Goal: Information Seeking & Learning: Check status

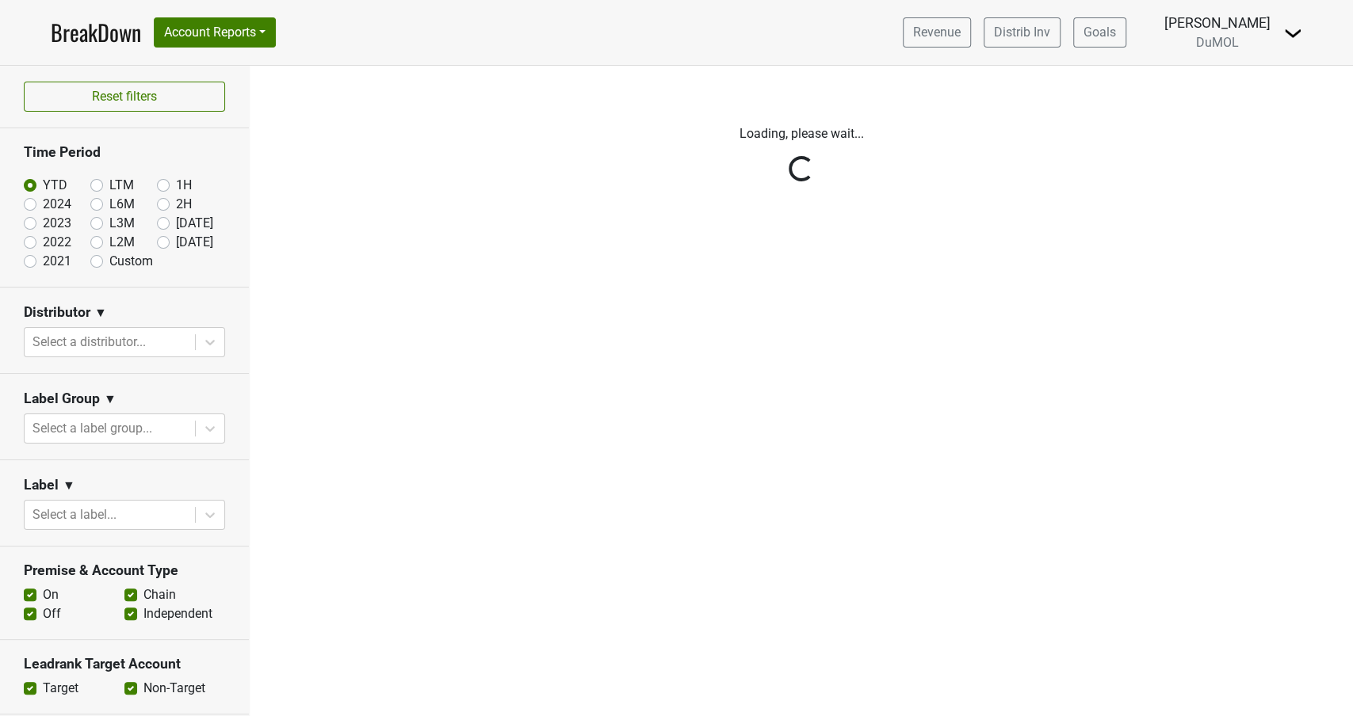
click at [162, 245] on div "Reset filters Time Period YTD LTM 1H 2024 L6M 2H 2023 L3M Aug '25 2022 L2M Sep …" at bounding box center [125, 391] width 250 height 651
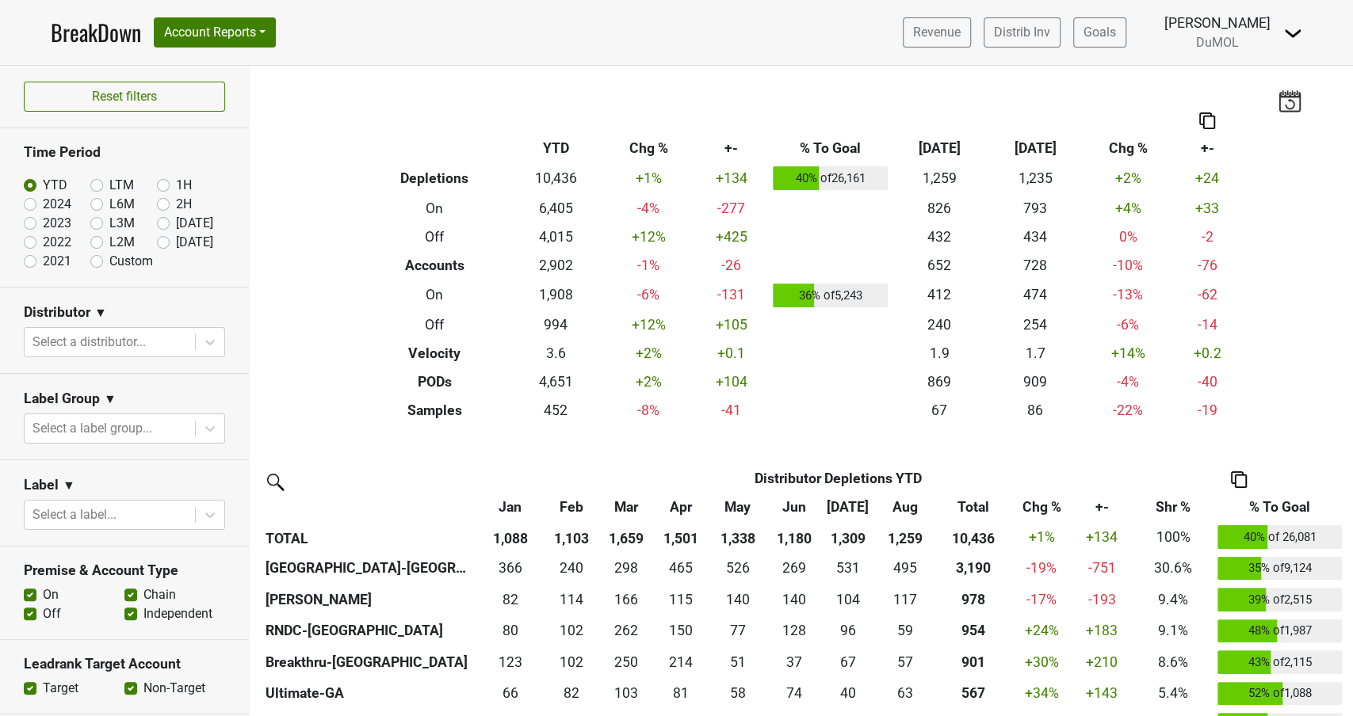
click at [176, 243] on label "[DATE]" at bounding box center [194, 242] width 37 height 19
click at [162, 243] on input "[DATE]" at bounding box center [188, 241] width 63 height 16
radio input "true"
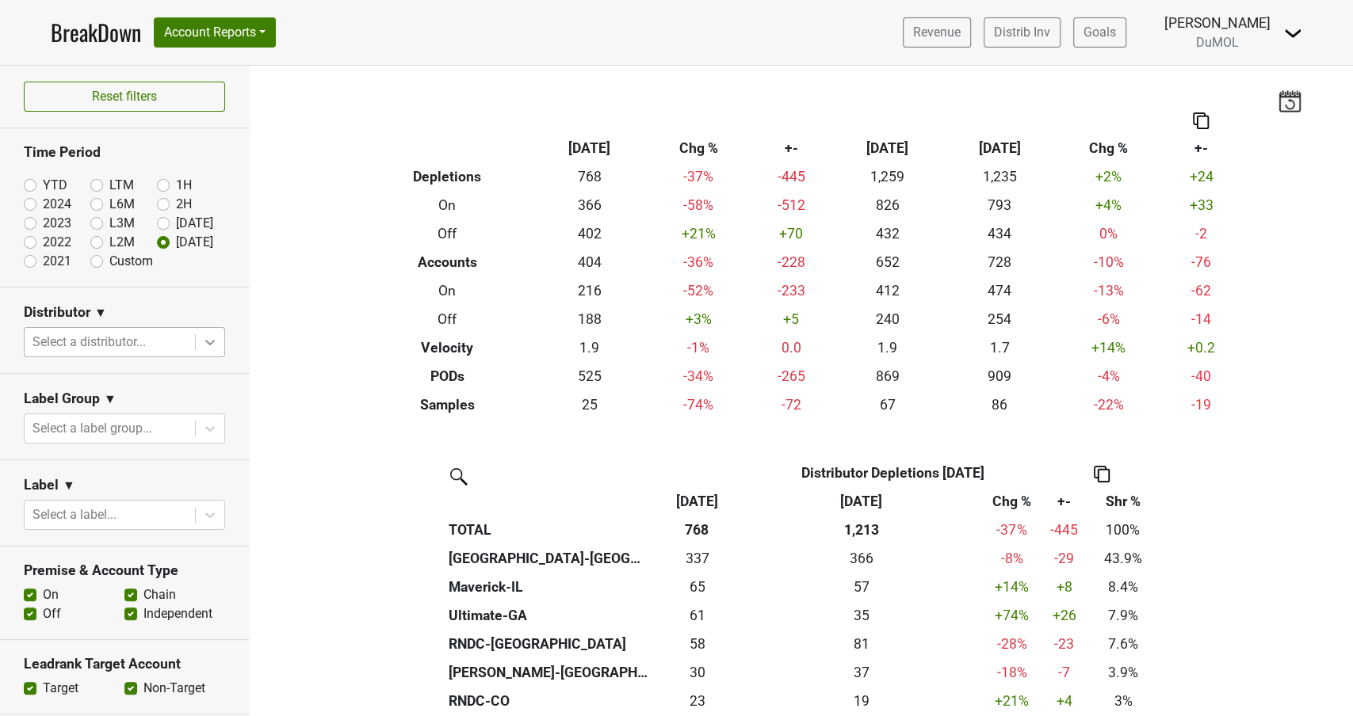
click at [213, 338] on icon at bounding box center [210, 342] width 16 height 16
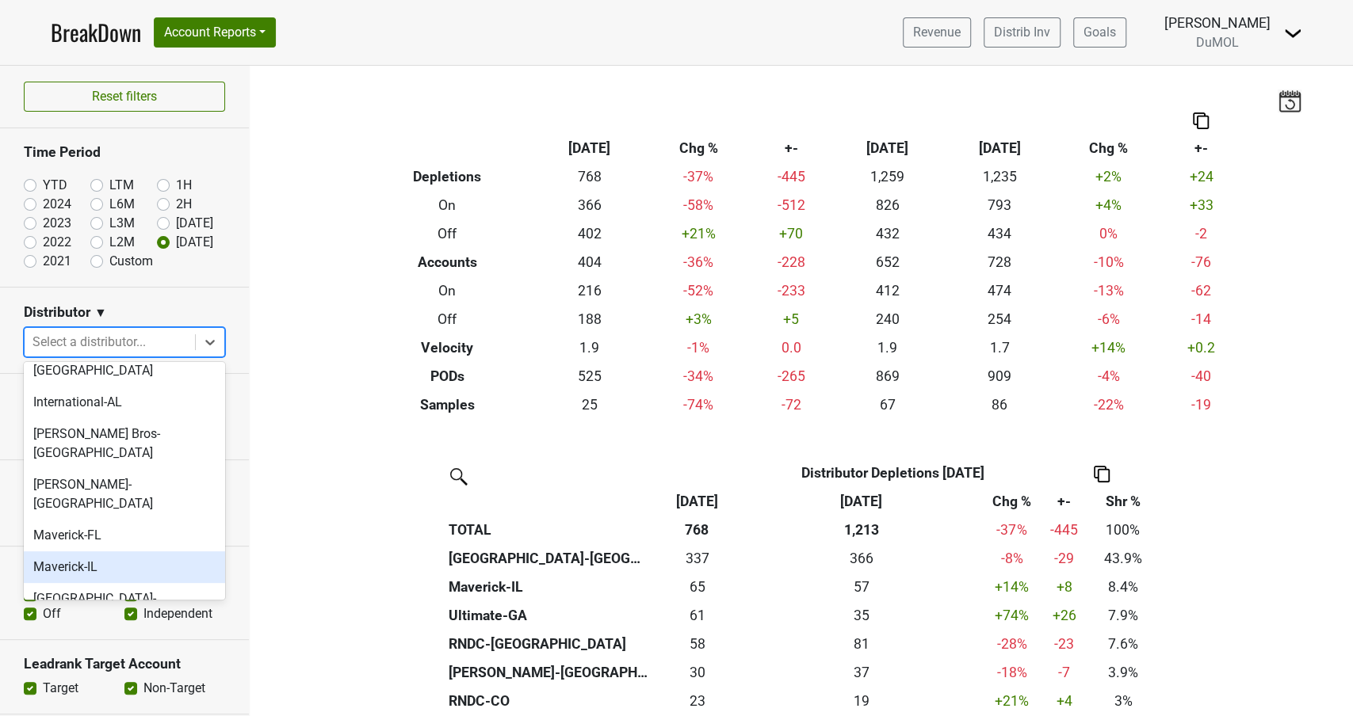
scroll to position [641, 0]
click at [96, 580] on div "[GEOGRAPHIC_DATA]-[GEOGRAPHIC_DATA]" at bounding box center [124, 605] width 201 height 51
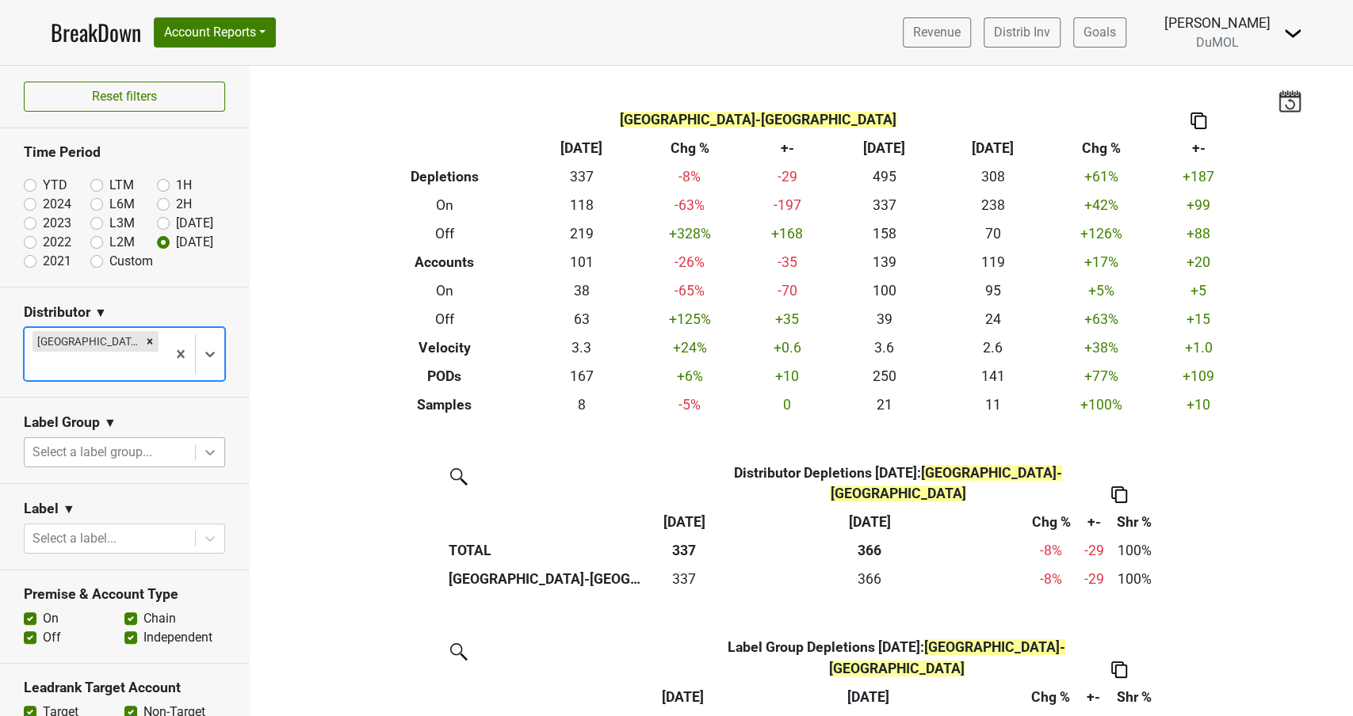
click at [215, 445] on icon at bounding box center [210, 453] width 16 height 16
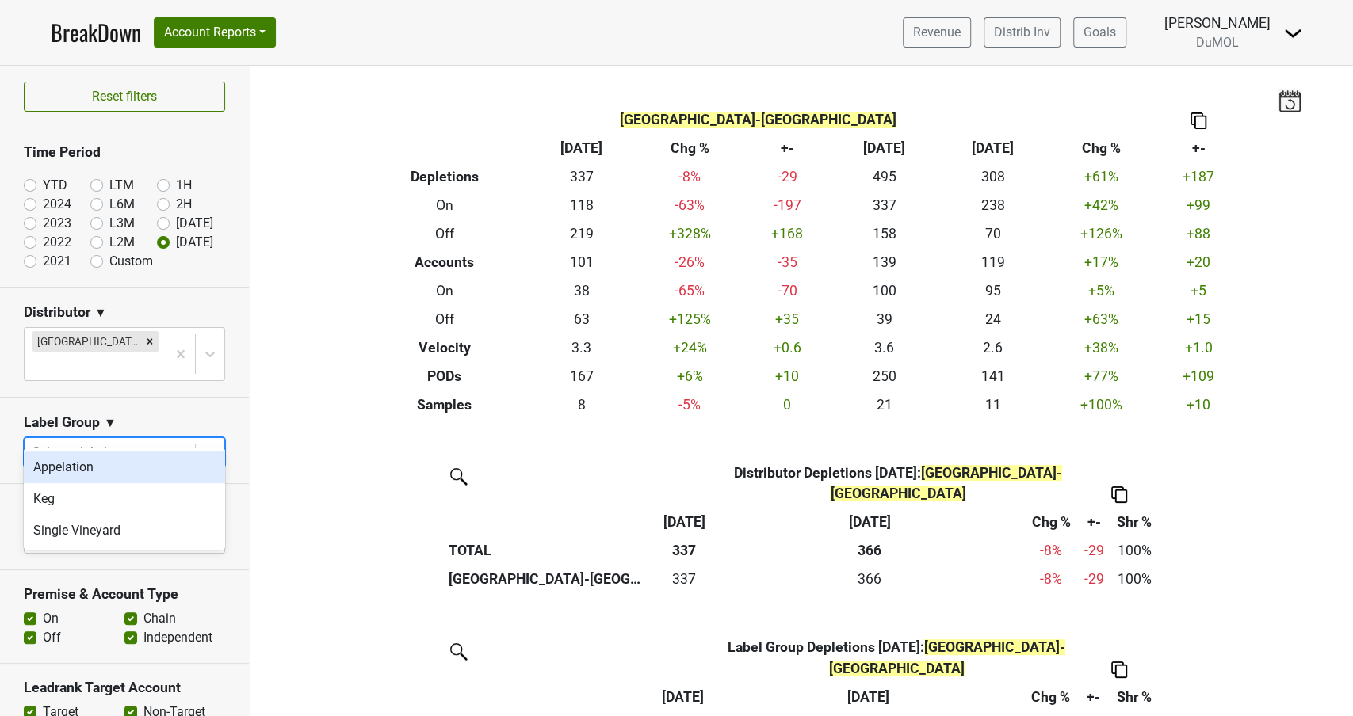
click at [230, 398] on section "Label Group ▼ option Appelation focused, 1 of 3. 3 results available. Use Up an…" at bounding box center [124, 441] width 249 height 86
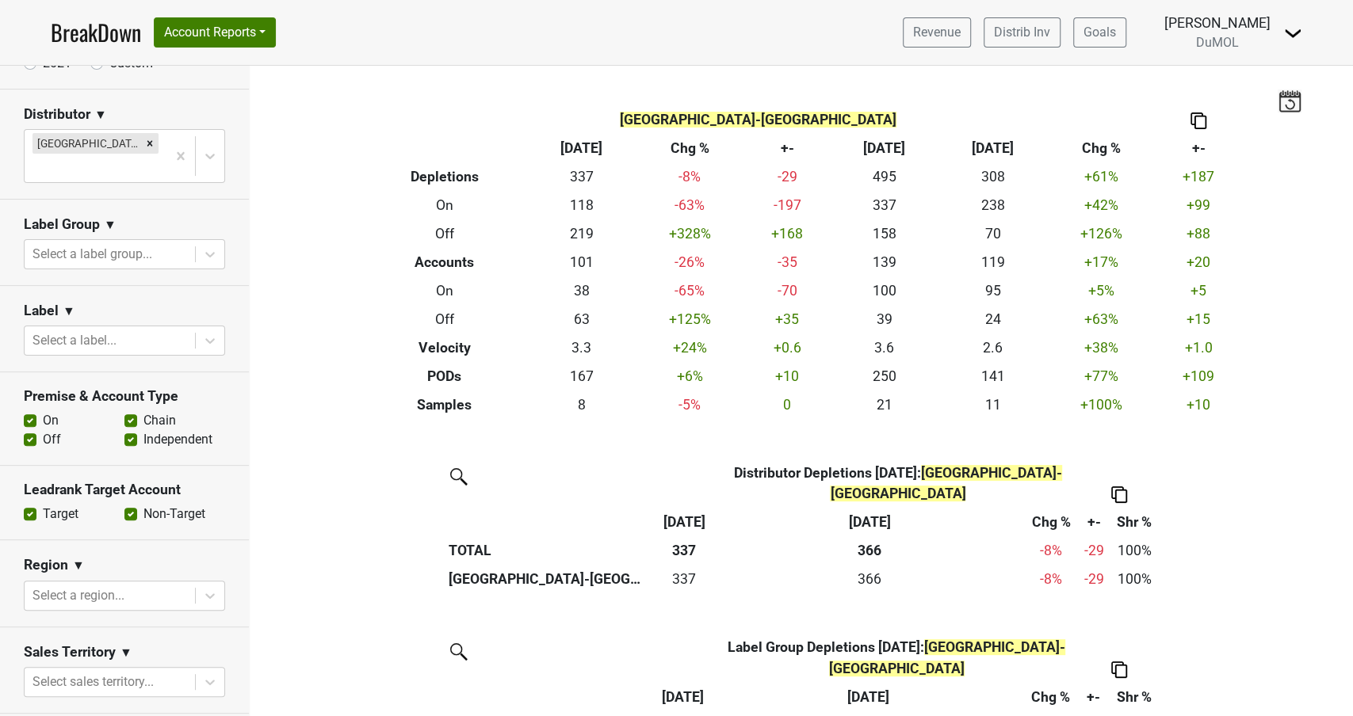
scroll to position [217, 0]
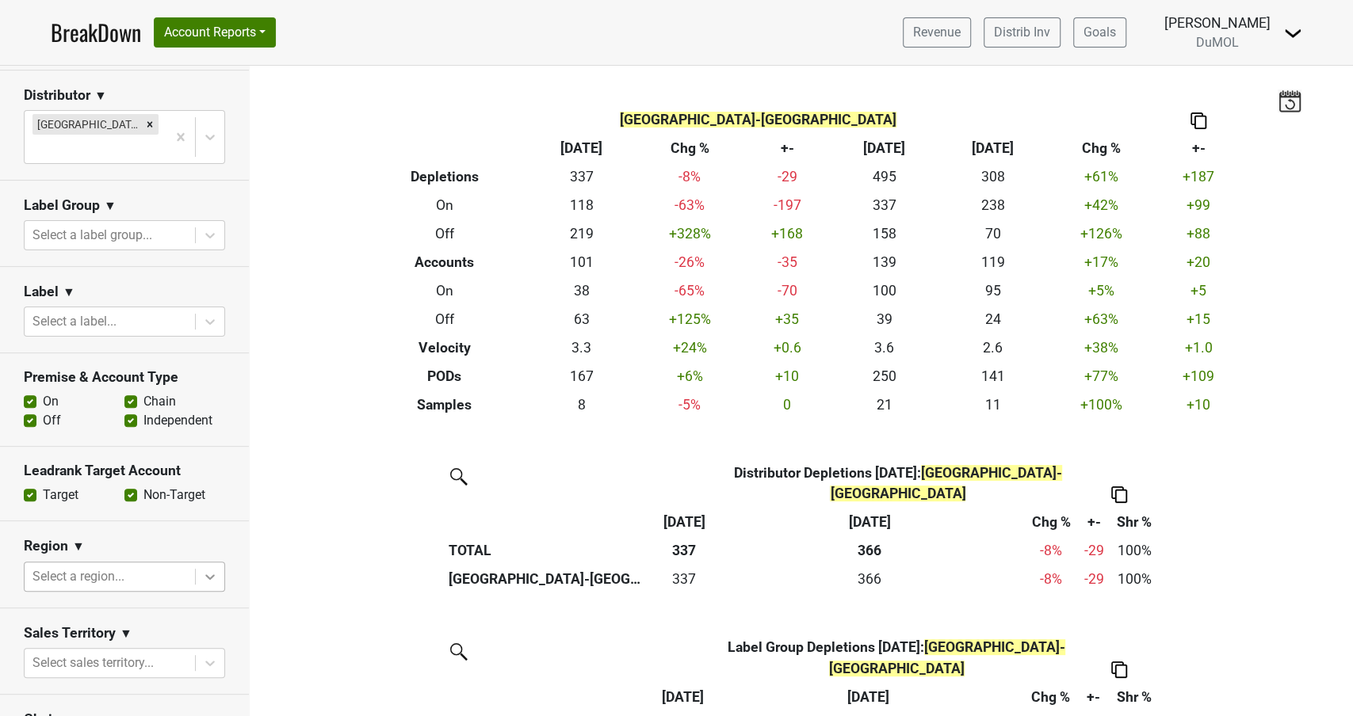
click at [206, 569] on icon at bounding box center [210, 577] width 16 height 16
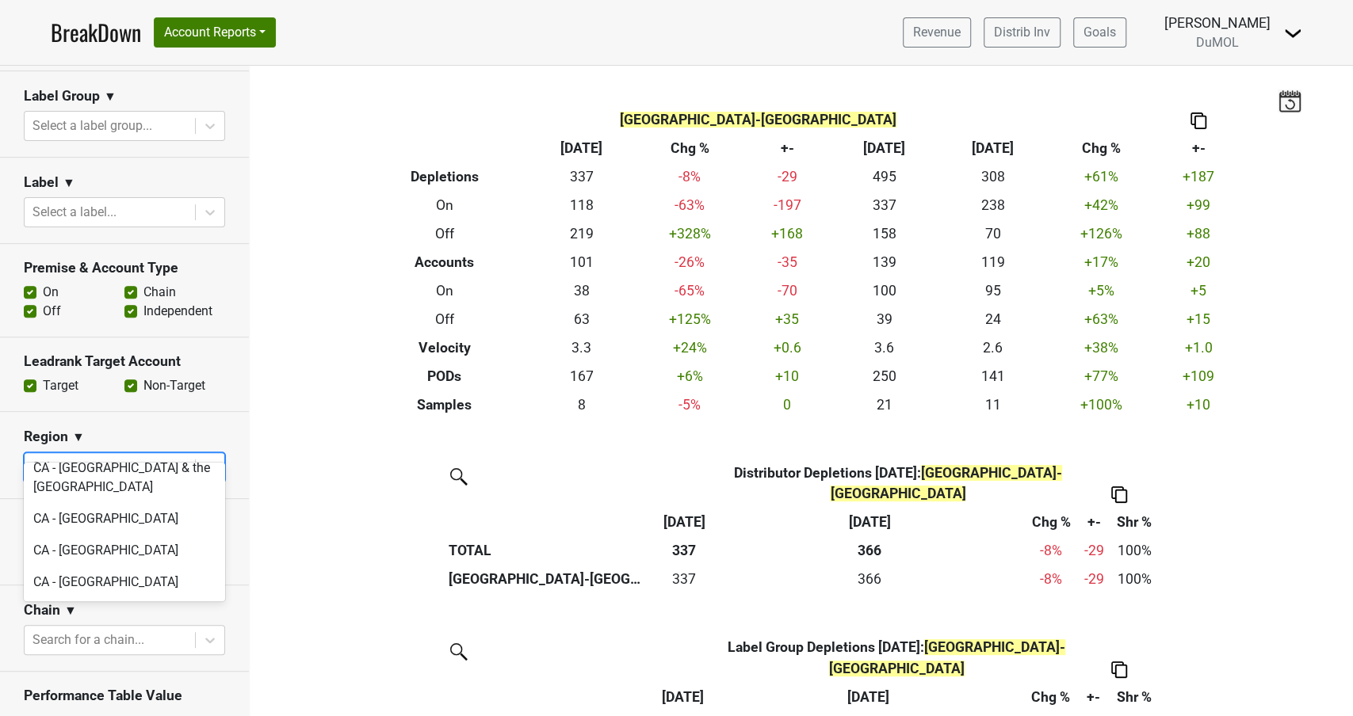
scroll to position [0, 0]
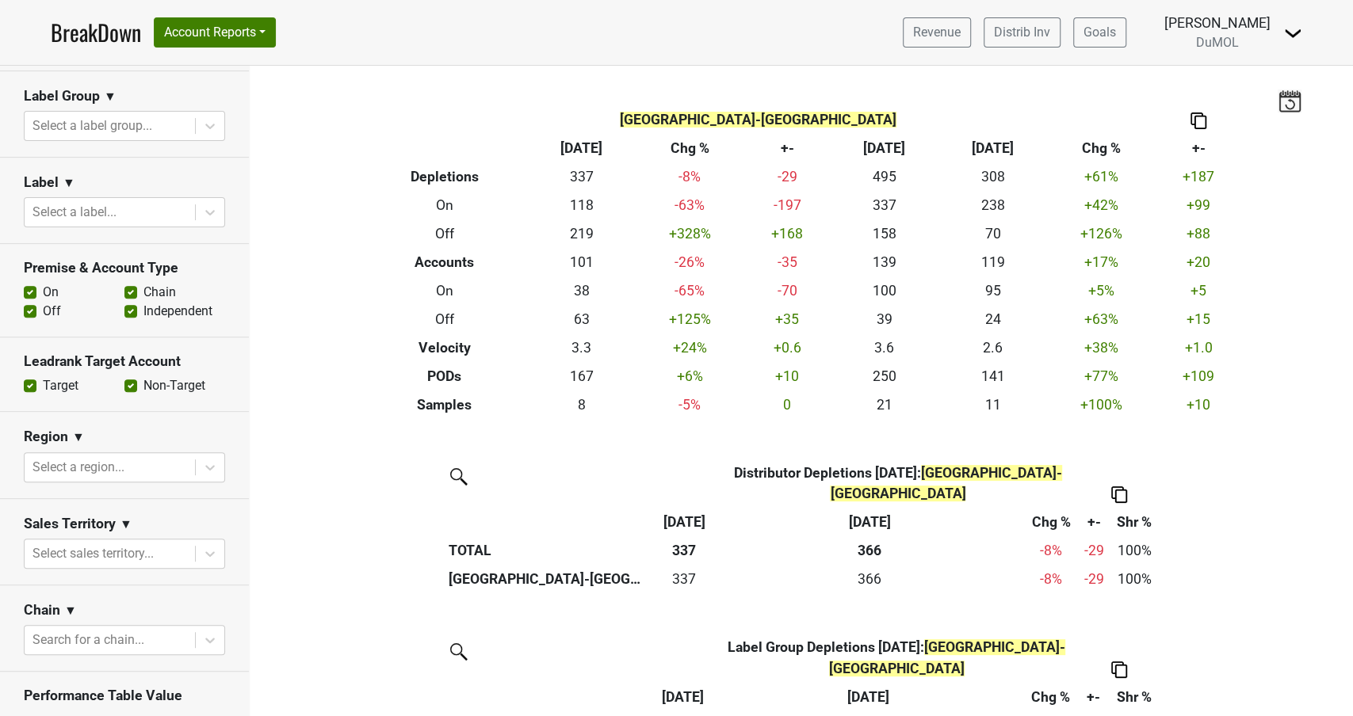
click at [216, 428] on div "Region ▼" at bounding box center [124, 440] width 201 height 24
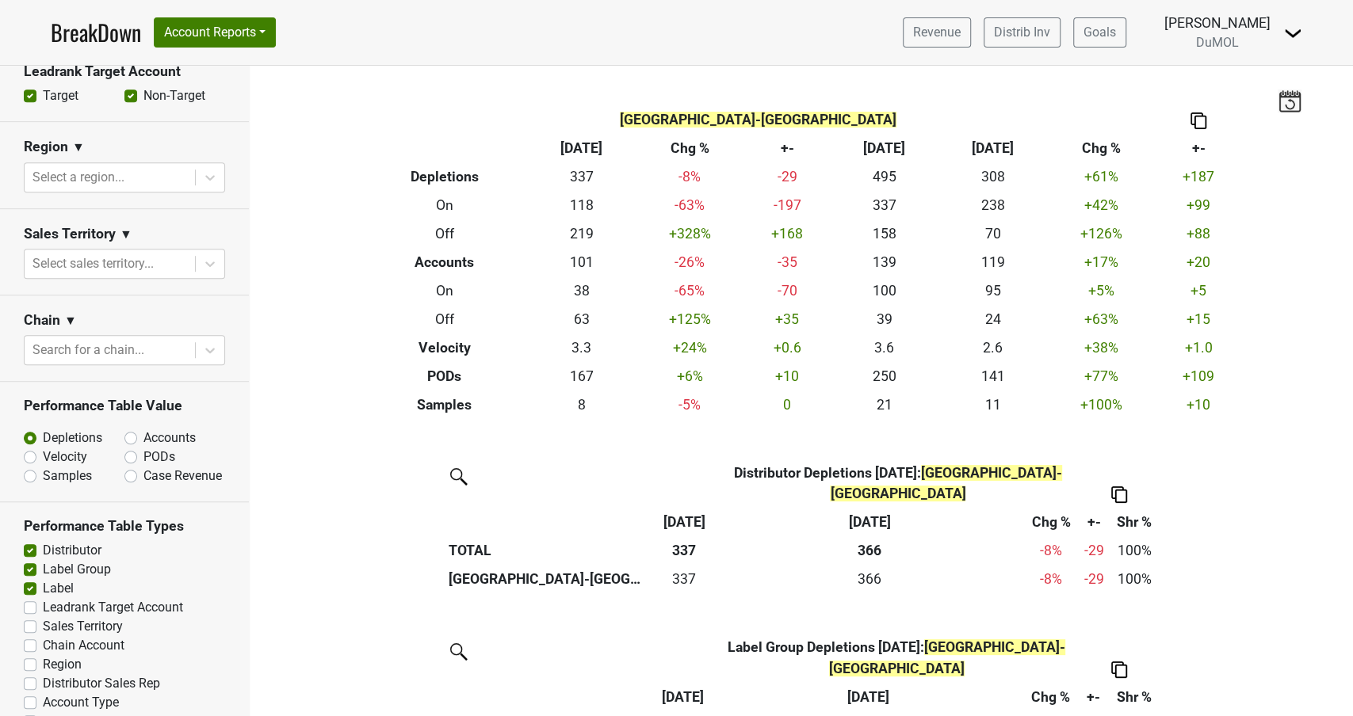
scroll to position [621, 0]
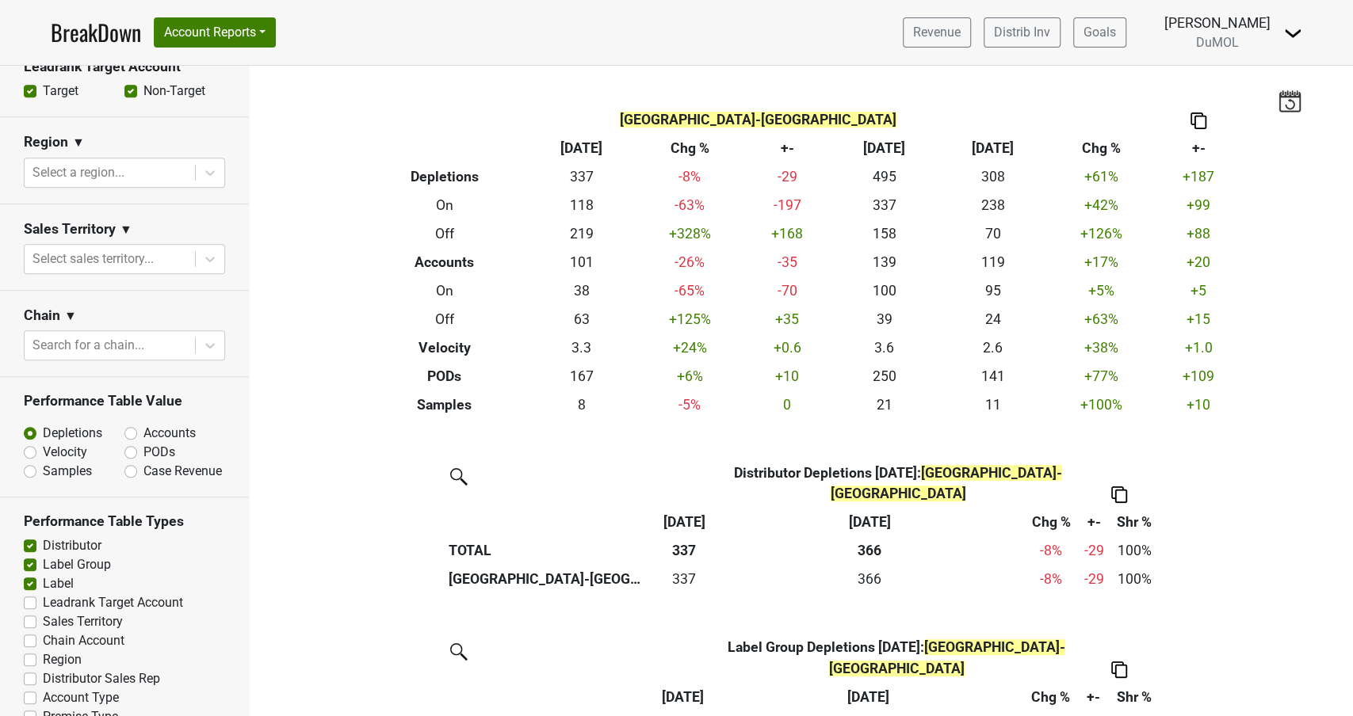
click at [143, 424] on label "Accounts" at bounding box center [169, 433] width 52 height 19
click at [131, 424] on input "Accounts" at bounding box center [172, 432] width 96 height 16
radio input "true"
click at [43, 613] on label "Sales Territory" at bounding box center [83, 622] width 80 height 19
click at [33, 613] on input "Sales Territory" at bounding box center [30, 621] width 13 height 16
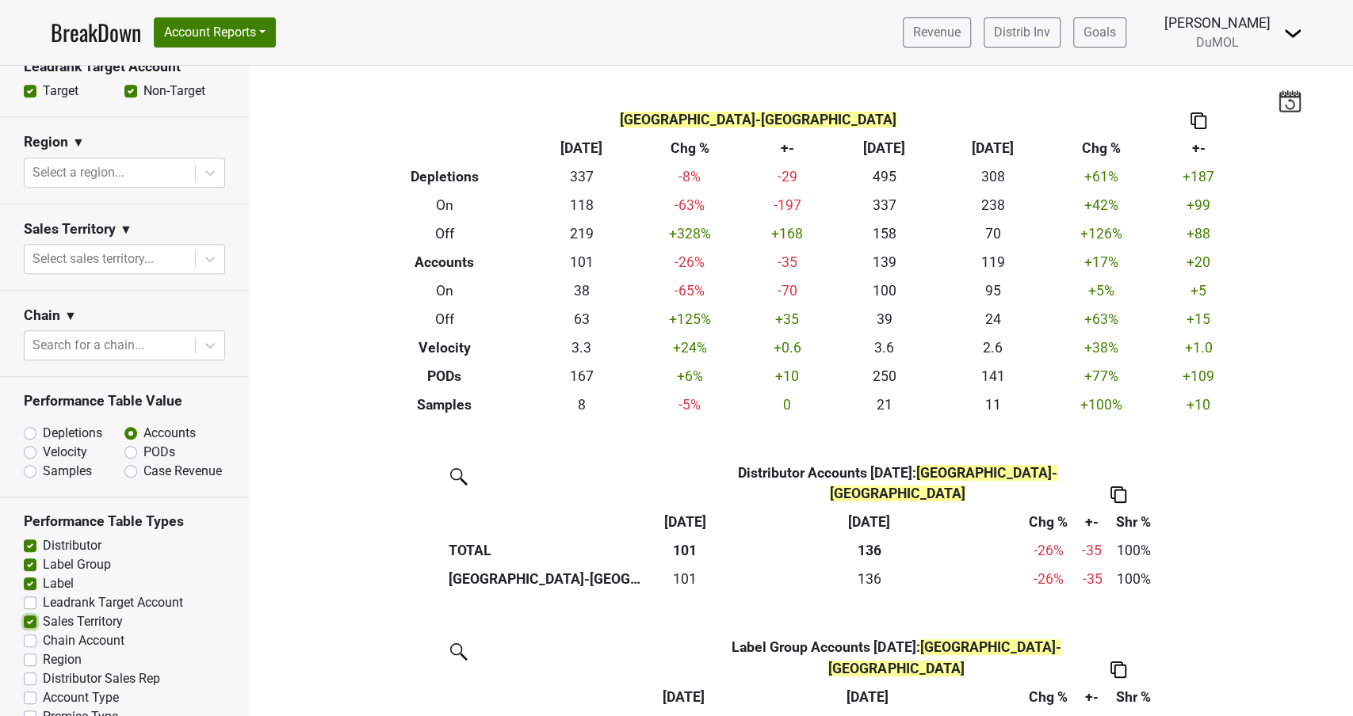
checkbox input "true"
click at [43, 651] on label "Region" at bounding box center [62, 660] width 39 height 19
click at [31, 651] on input "Region" at bounding box center [30, 659] width 13 height 16
checkbox input "true"
click at [43, 670] on label "Distributor Sales Rep" at bounding box center [101, 679] width 117 height 19
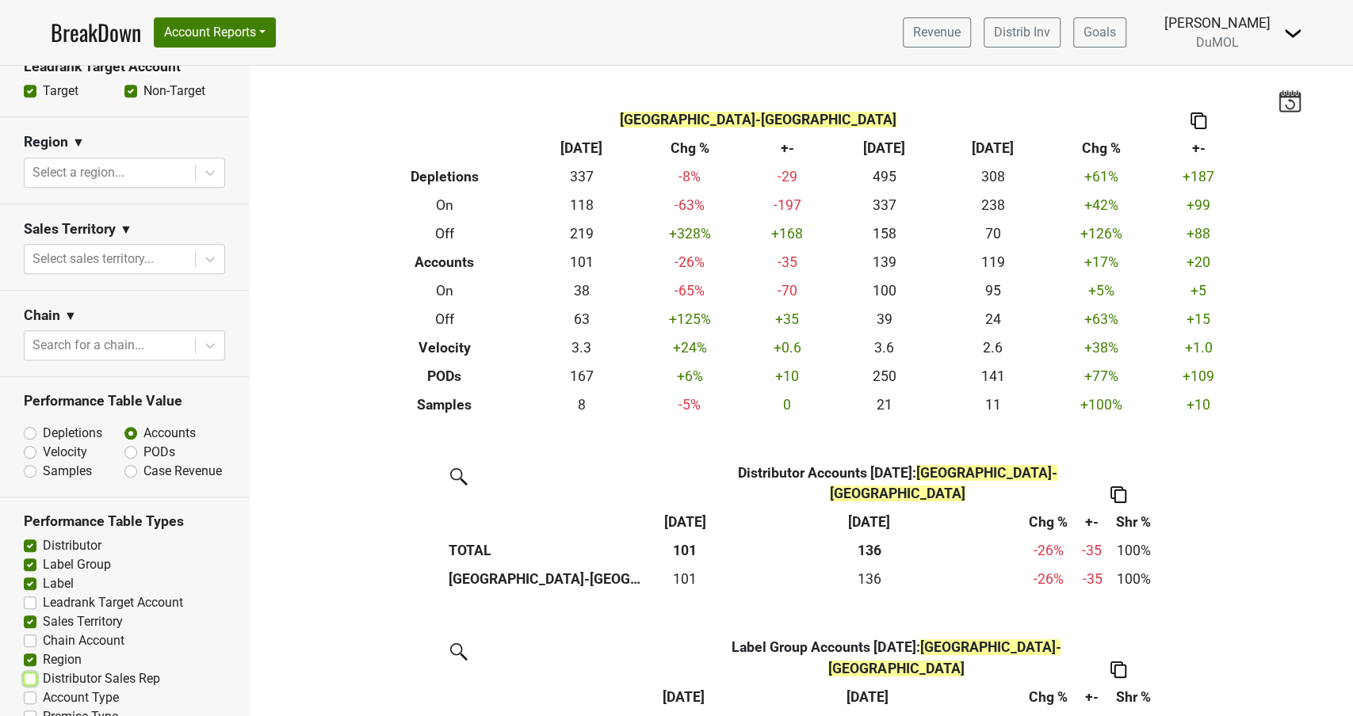
click at [26, 670] on input "Distributor Sales Rep" at bounding box center [30, 678] width 13 height 16
checkbox input "true"
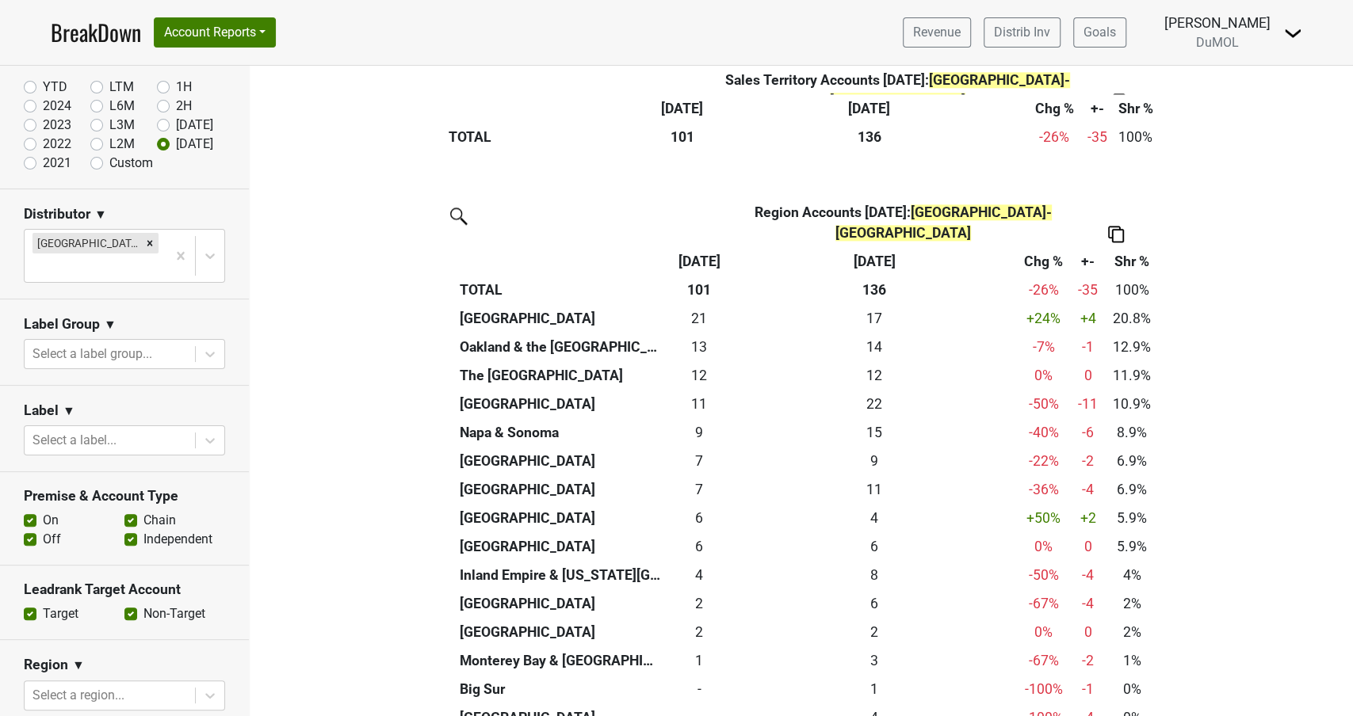
scroll to position [102, 0]
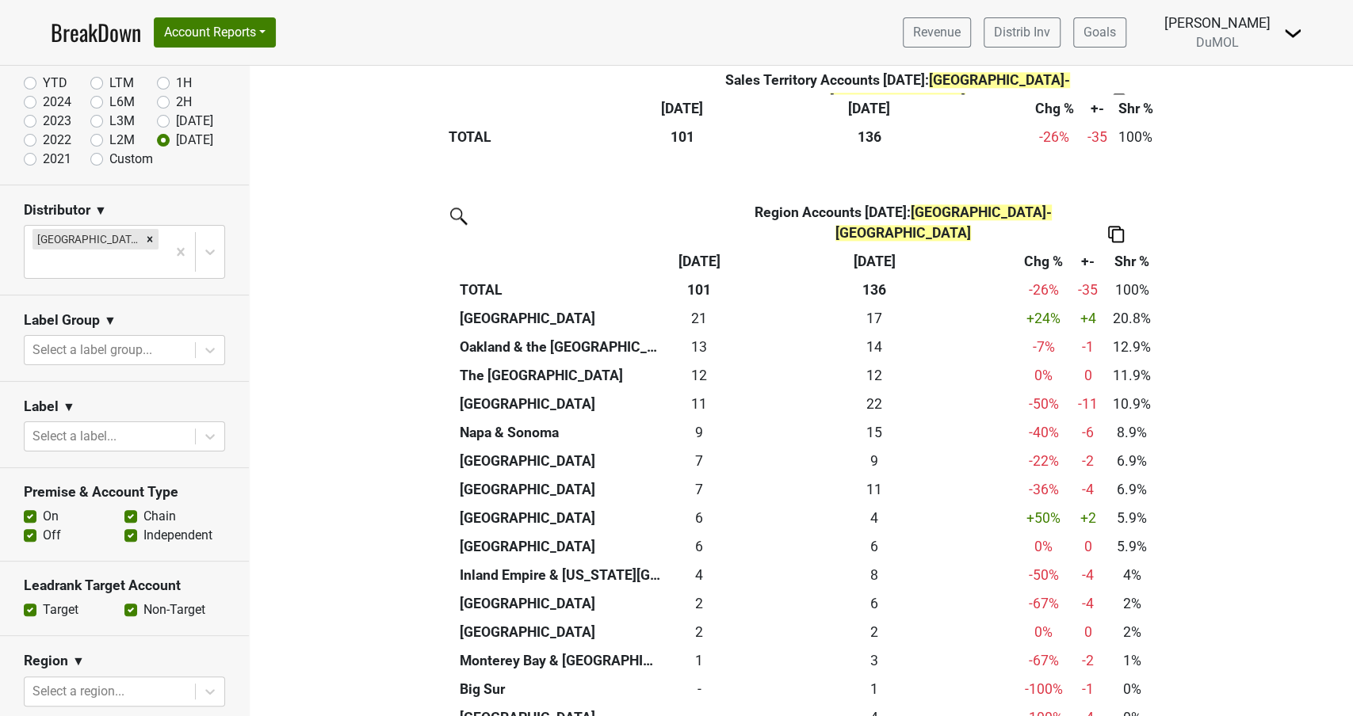
click at [43, 526] on label "Off" at bounding box center [52, 535] width 18 height 19
click at [28, 526] on input "Off" at bounding box center [30, 534] width 13 height 16
checkbox input "false"
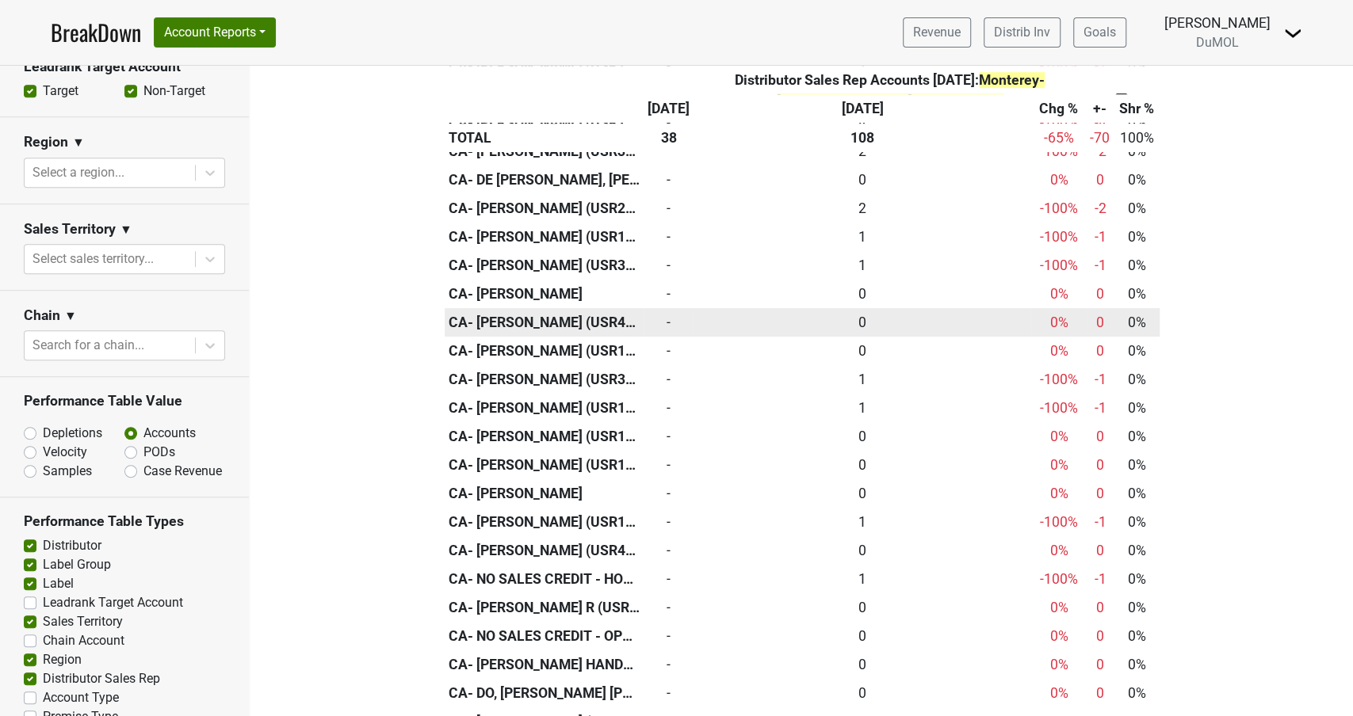
scroll to position [4824, 0]
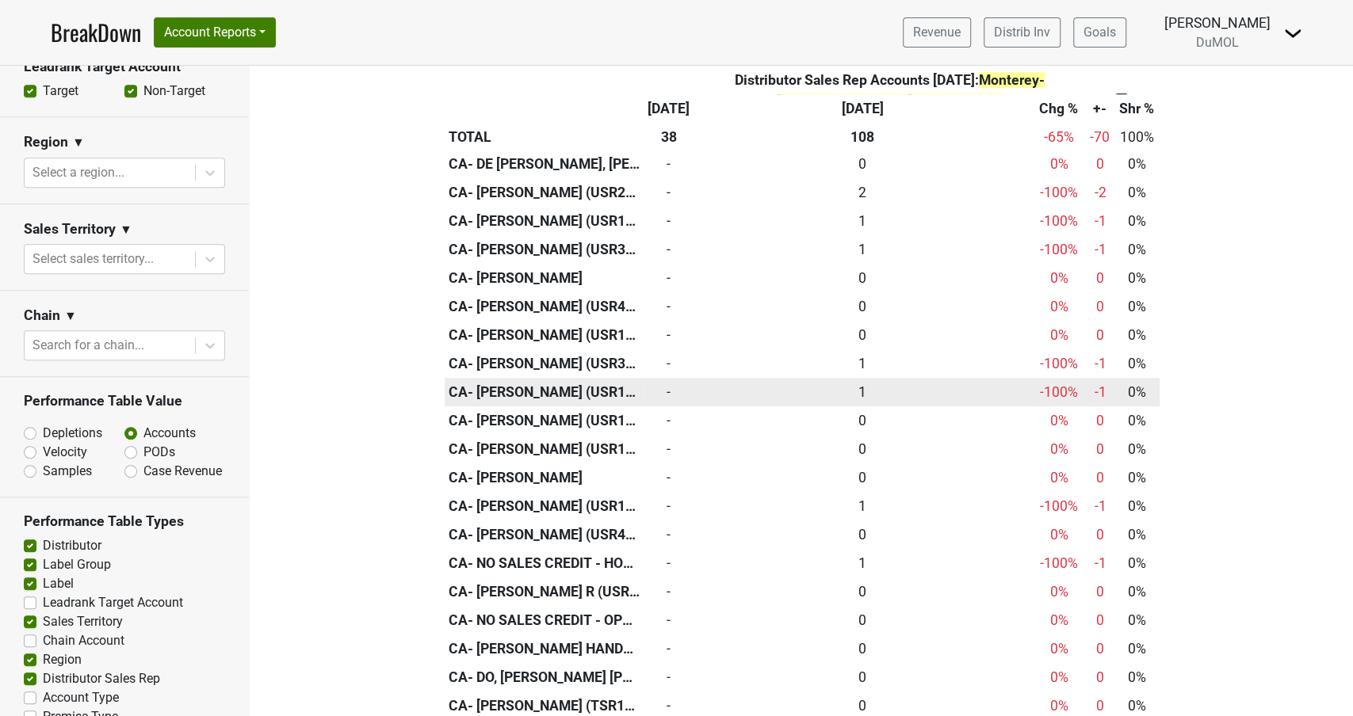
click at [586, 400] on th "CA- [PERSON_NAME] (USR11004)" at bounding box center [544, 392] width 199 height 29
click at [570, 398] on th "CA- [PERSON_NAME] (USR11004)" at bounding box center [544, 392] width 199 height 29
click at [567, 395] on th "CA- [PERSON_NAME] (USR11004)" at bounding box center [544, 392] width 199 height 29
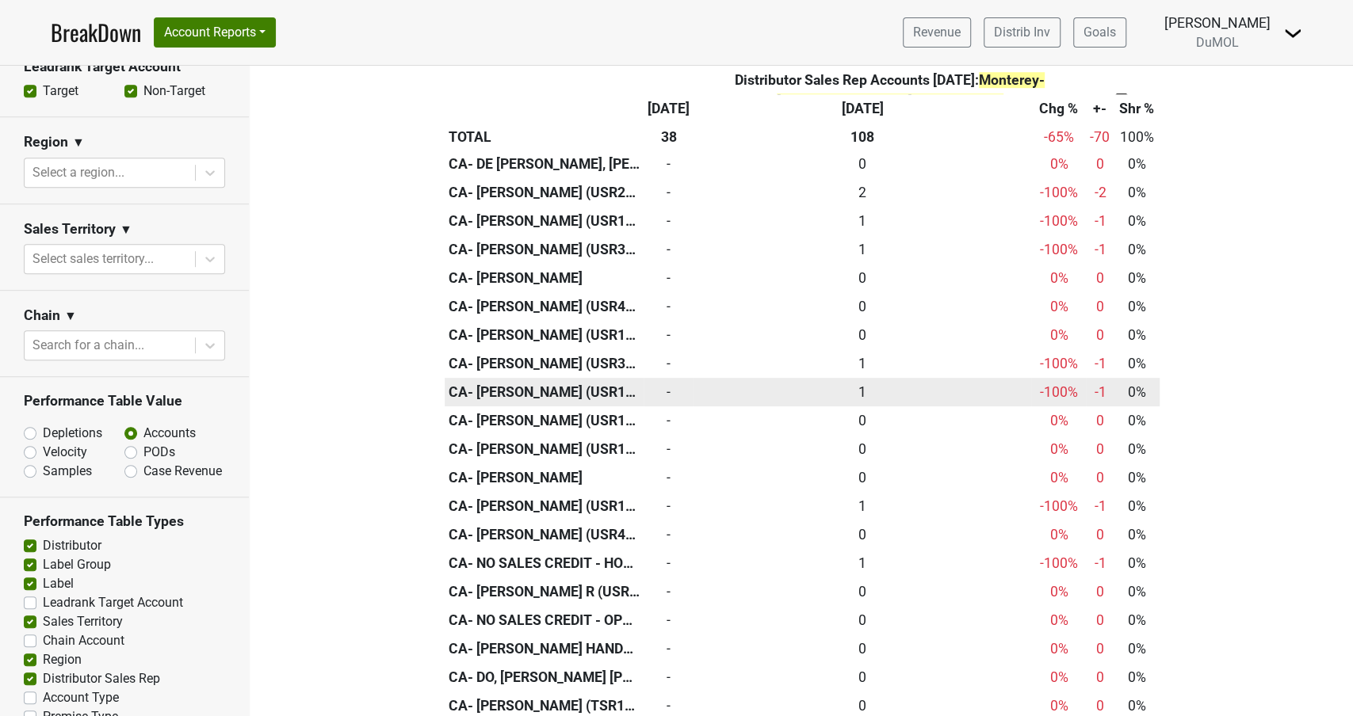
click at [494, 392] on th "CA- [PERSON_NAME] (USR11004)" at bounding box center [544, 392] width 199 height 29
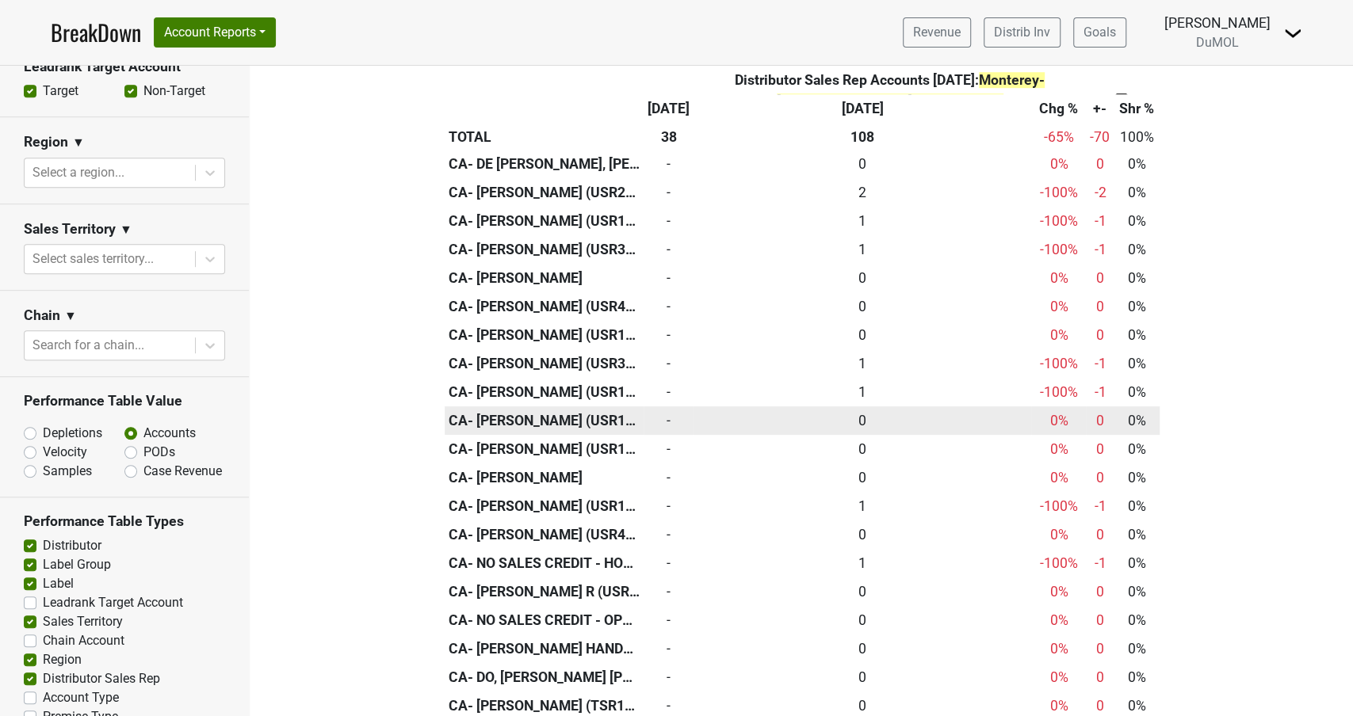
click at [555, 417] on th "CA- [PERSON_NAME] (USR11005)" at bounding box center [544, 421] width 199 height 29
click at [553, 418] on th "CA- [PERSON_NAME] (USR11005)" at bounding box center [544, 421] width 199 height 29
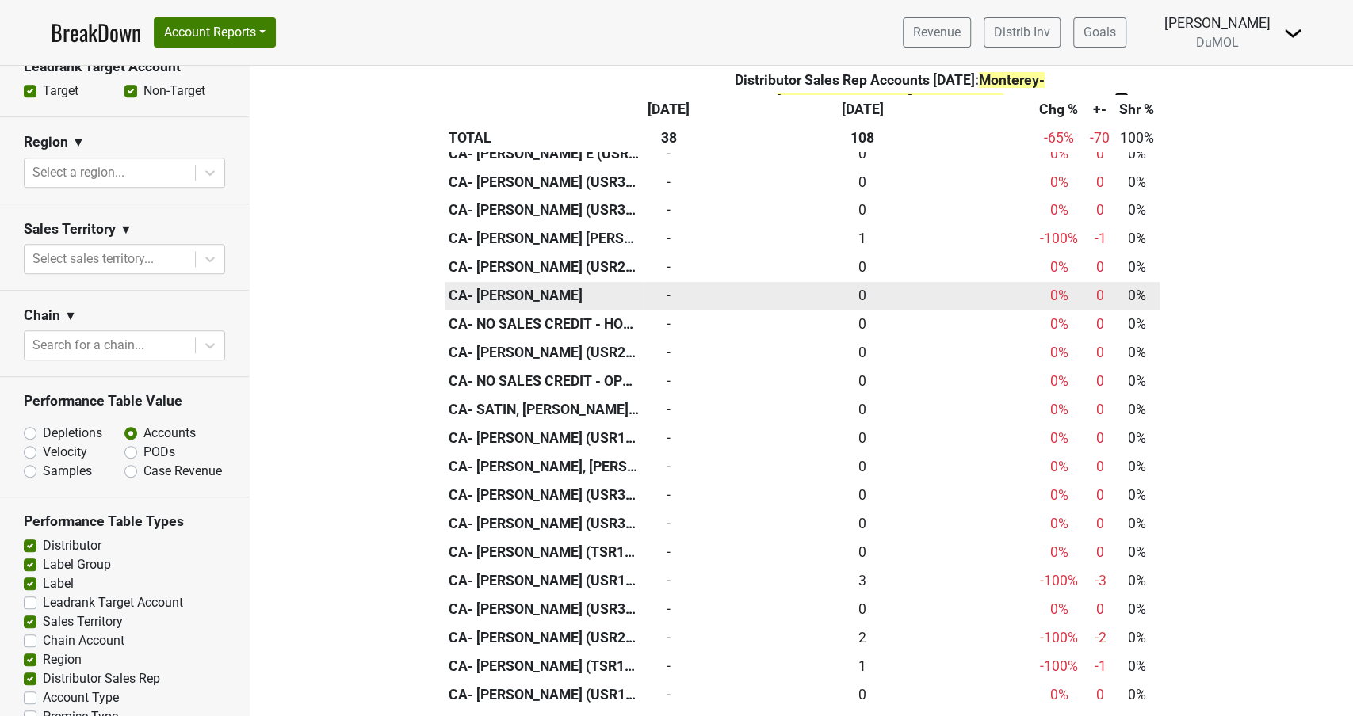
scroll to position [4017, 0]
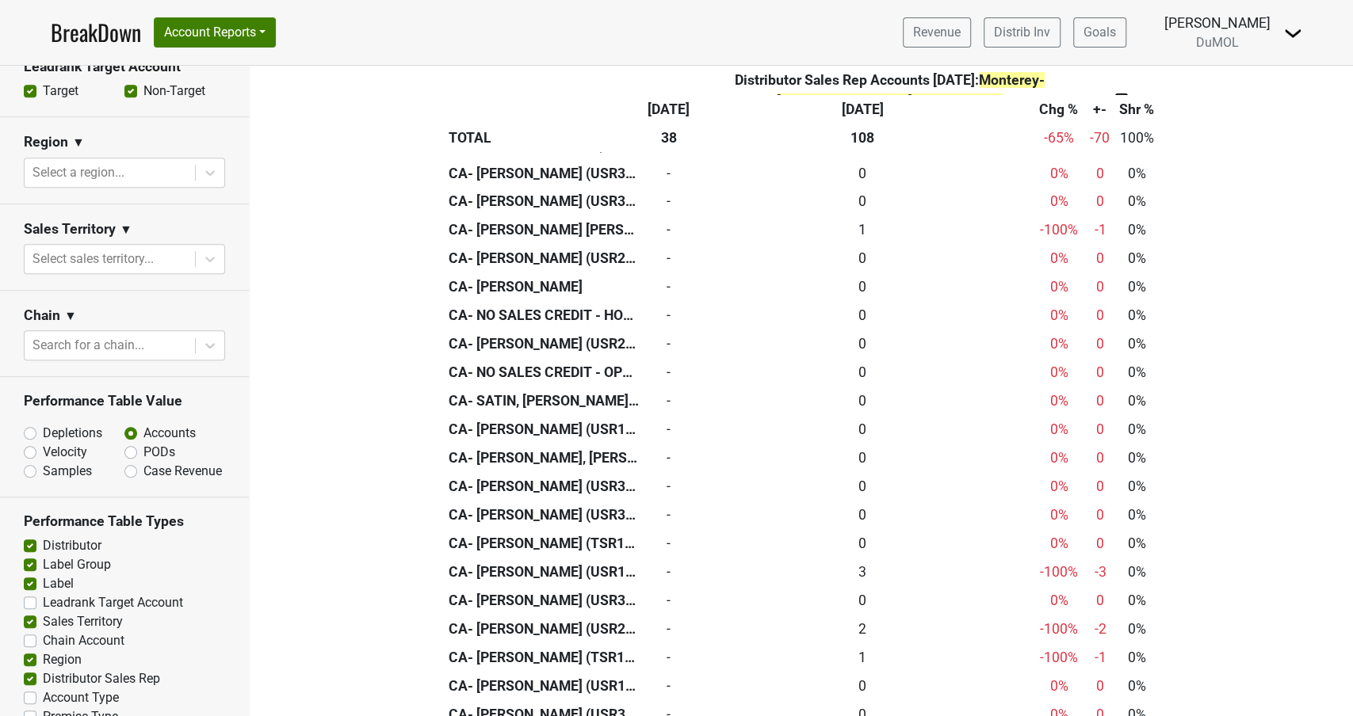
click at [43, 424] on label "Depletions" at bounding box center [72, 433] width 59 height 19
click at [29, 424] on input "Depletions" at bounding box center [72, 432] width 96 height 16
radio input "true"
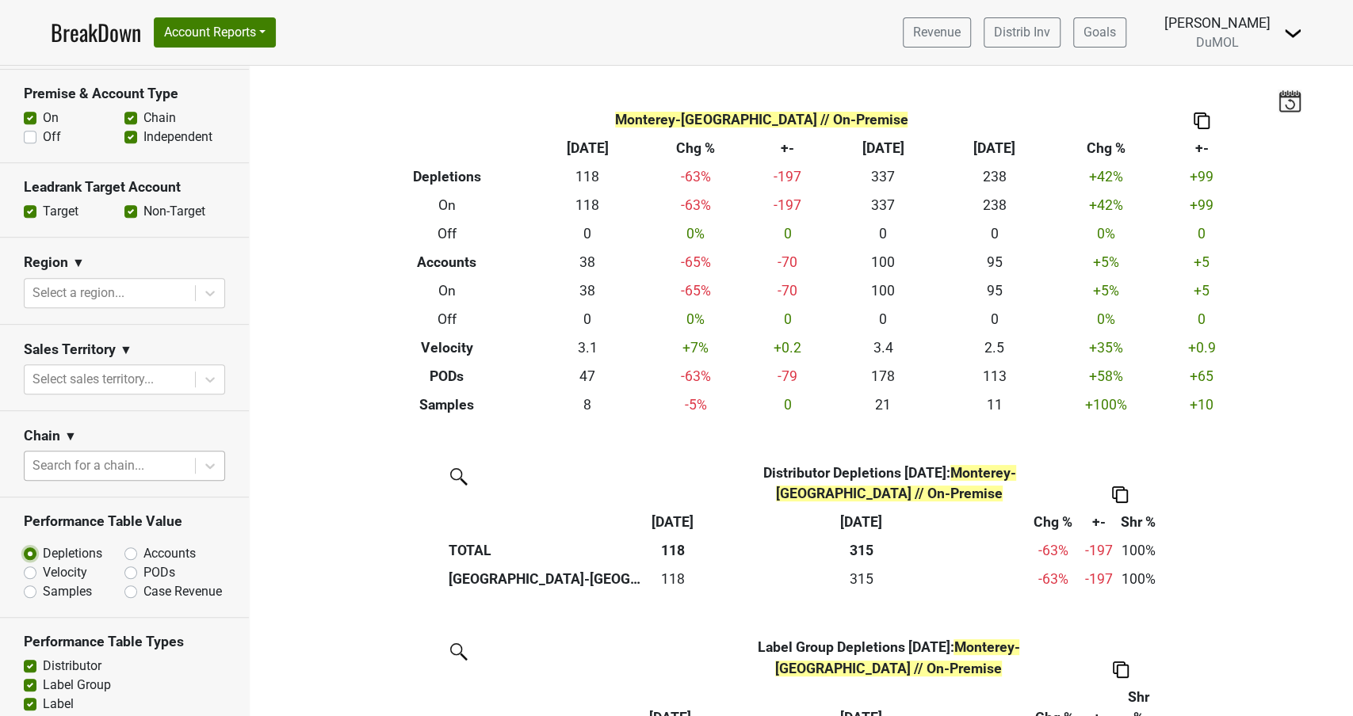
scroll to position [471, 0]
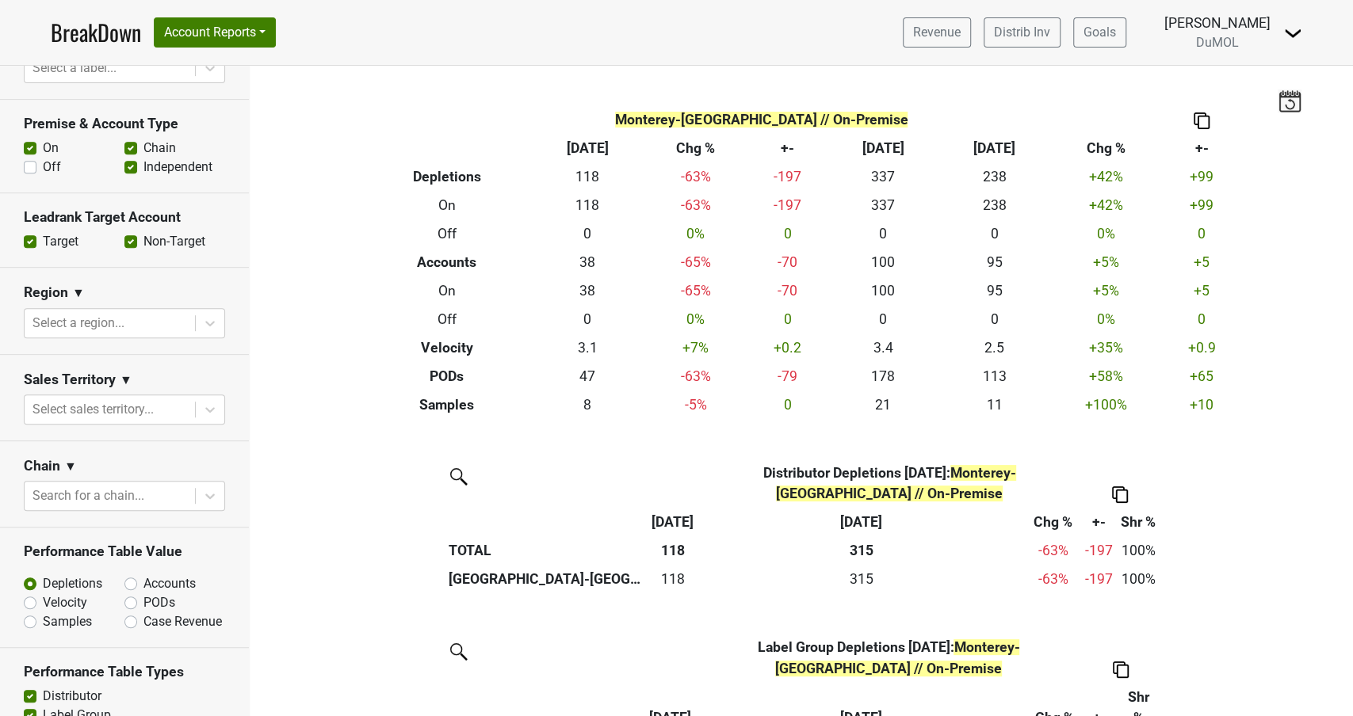
click at [20, 139] on section "Premise & Account Type On Off Chain Independent" at bounding box center [124, 147] width 249 height 94
click at [43, 158] on label "Off" at bounding box center [52, 167] width 18 height 19
click at [29, 158] on input "Off" at bounding box center [30, 166] width 13 height 16
checkbox input "true"
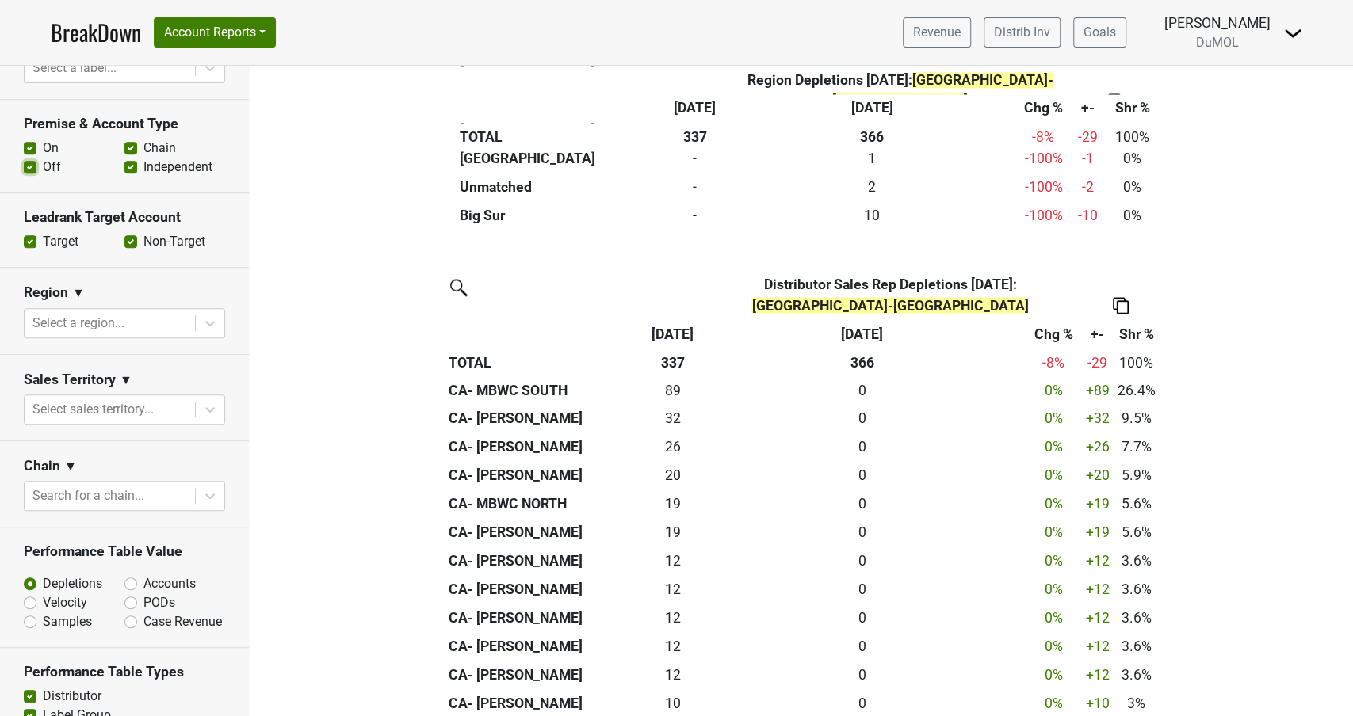
scroll to position [1976, 0]
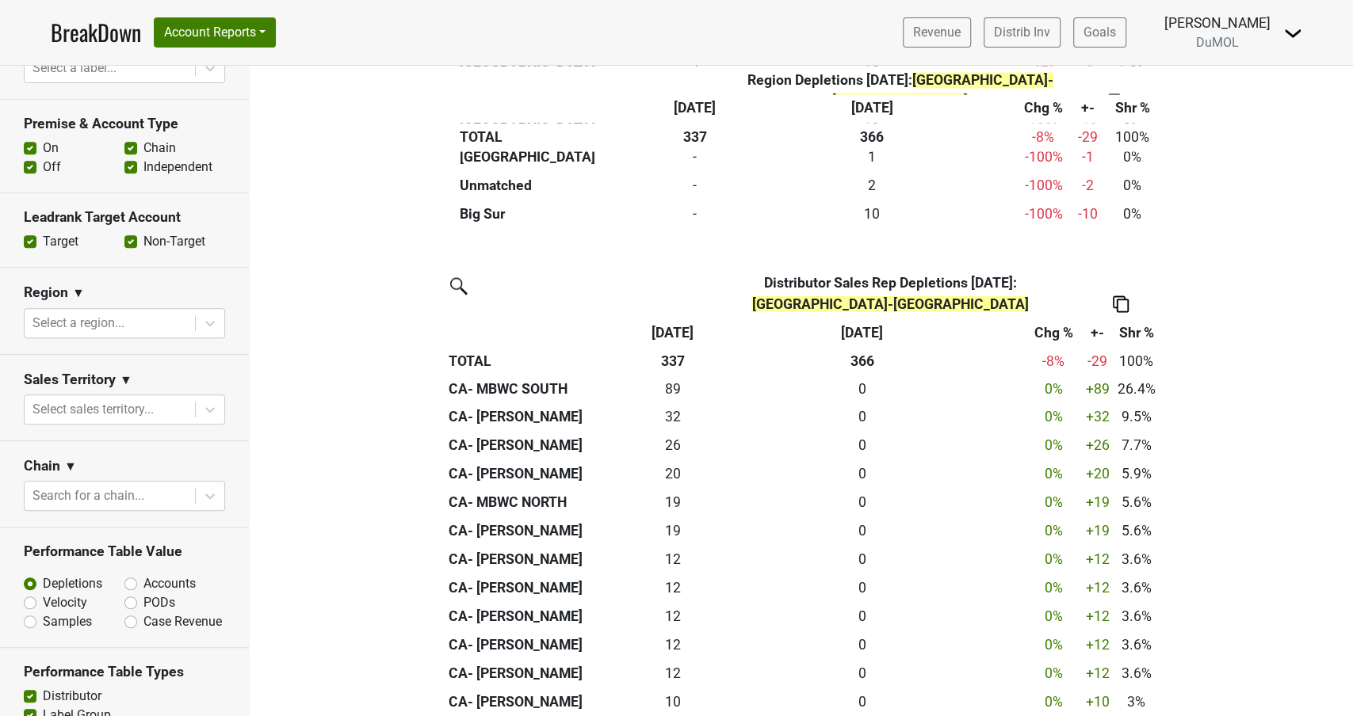
click at [143, 139] on label "Chain" at bounding box center [159, 148] width 32 height 19
click at [131, 139] on input "Chain" at bounding box center [130, 147] width 13 height 16
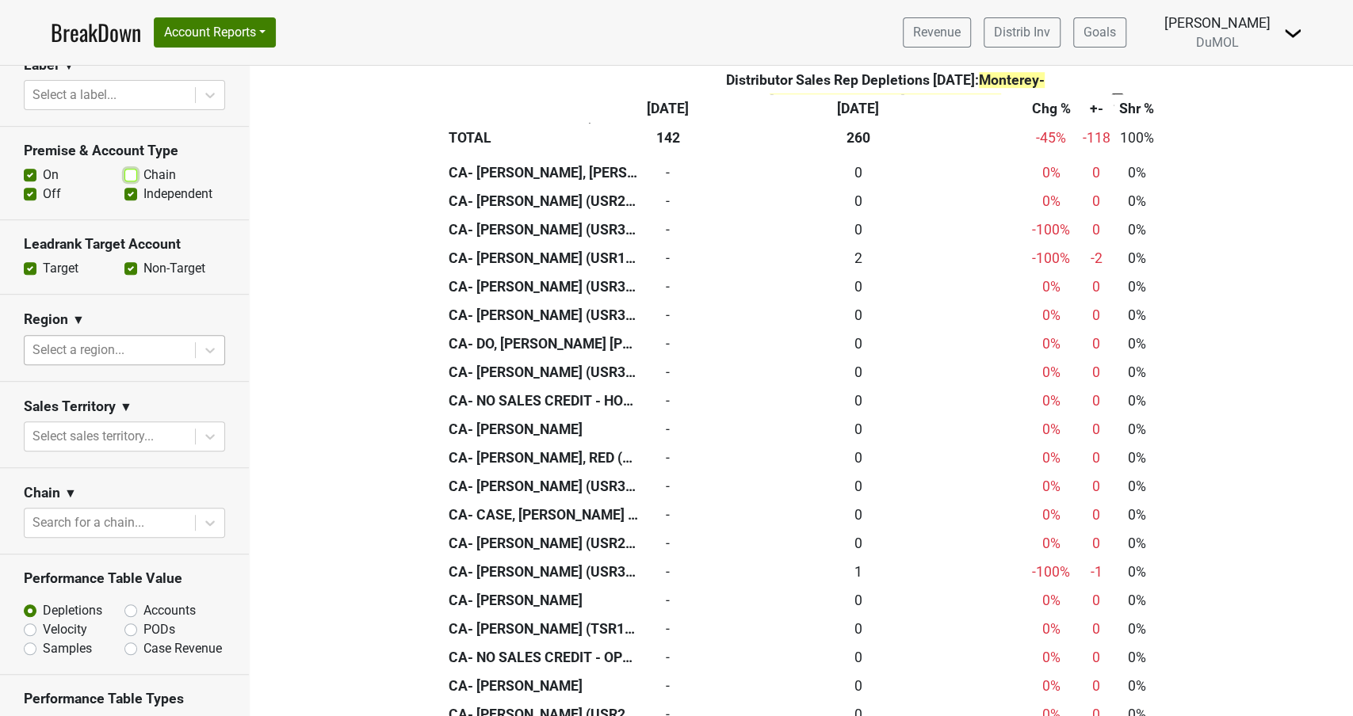
scroll to position [433, 0]
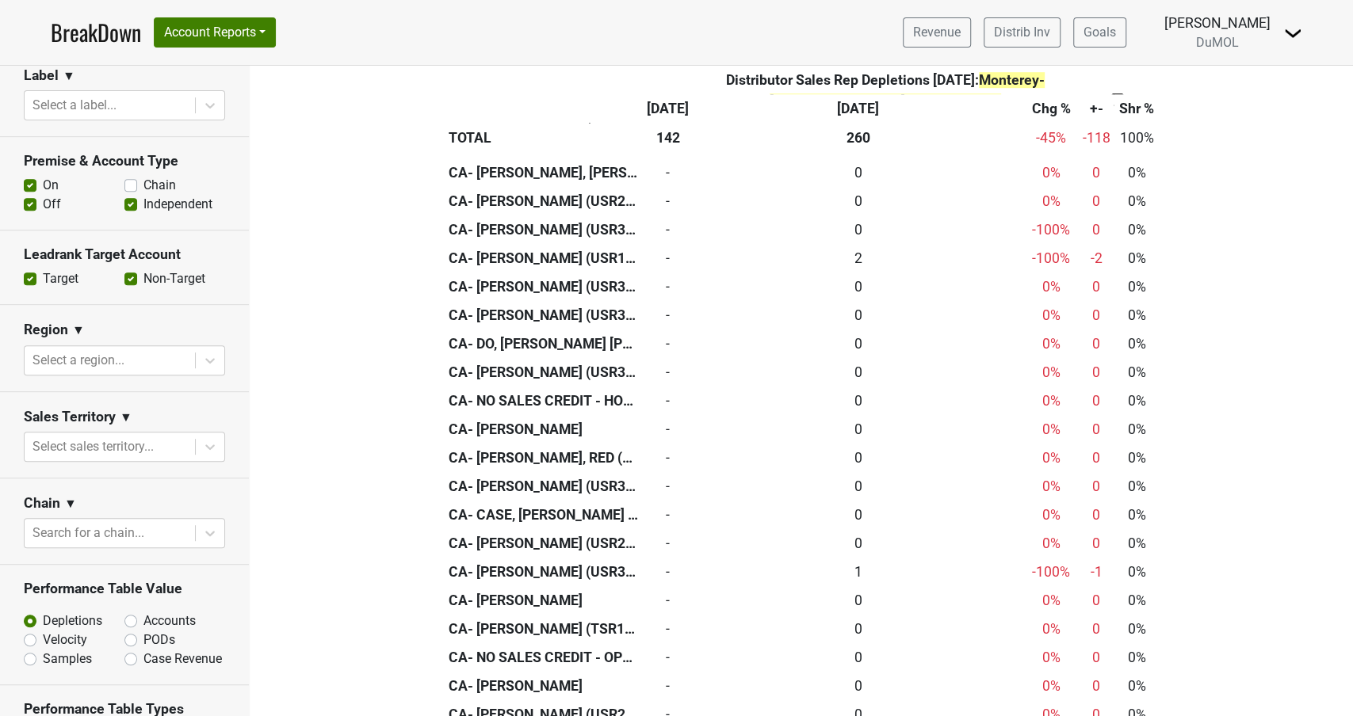
click at [143, 176] on label "Chain" at bounding box center [159, 185] width 32 height 19
click at [134, 176] on input "Chain" at bounding box center [130, 184] width 13 height 16
checkbox input "true"
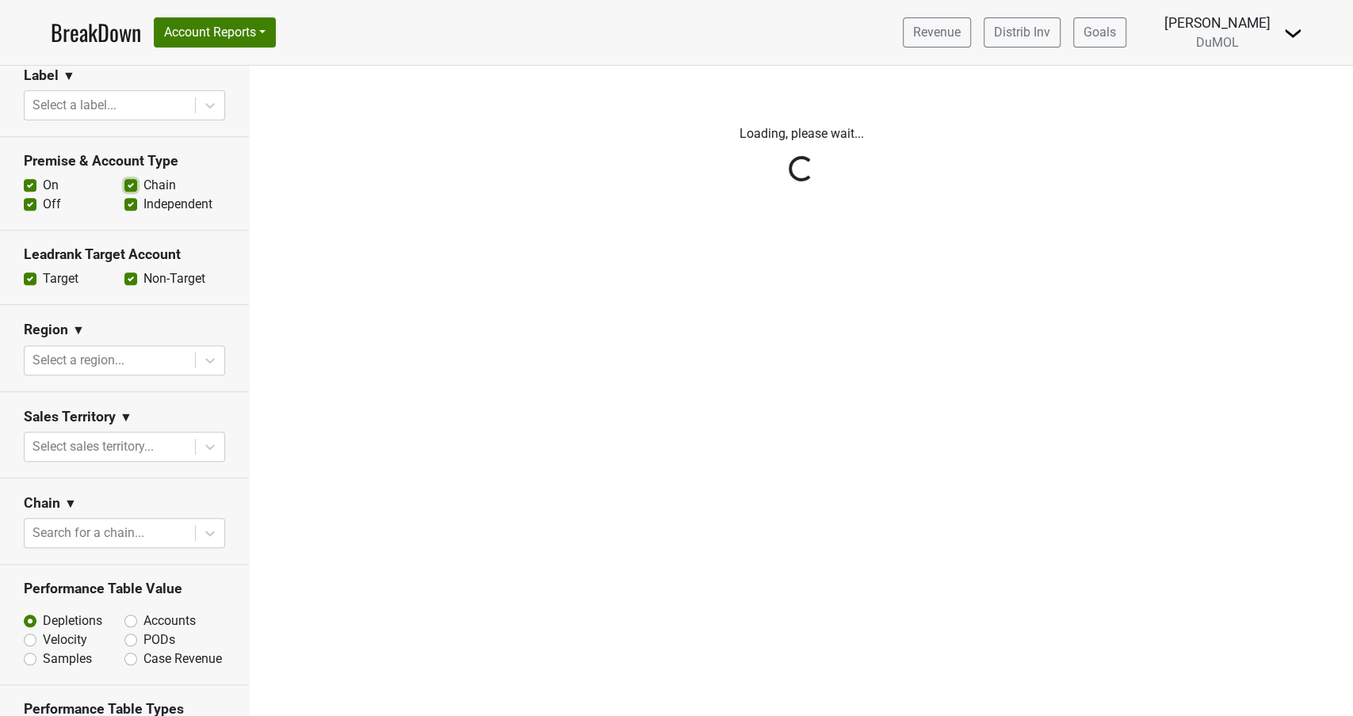
scroll to position [0, 0]
click at [31, 180] on div "Reset filters Time Period YTD LTM 1H 2024 L6M 2H 2023 L3M Aug '25 2022 L2M Sep …" at bounding box center [125, 391] width 250 height 651
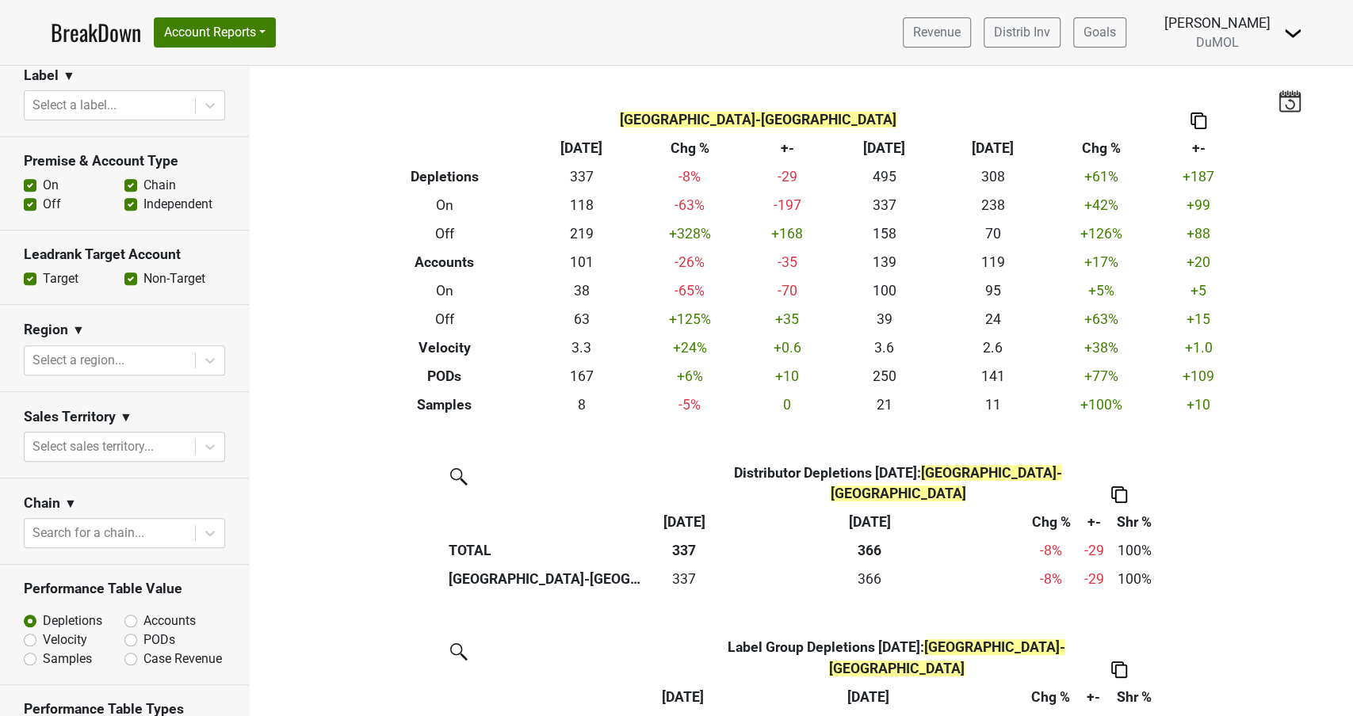
click at [43, 195] on label "Off" at bounding box center [52, 204] width 18 height 19
click at [29, 195] on input "Off" at bounding box center [30, 203] width 13 height 16
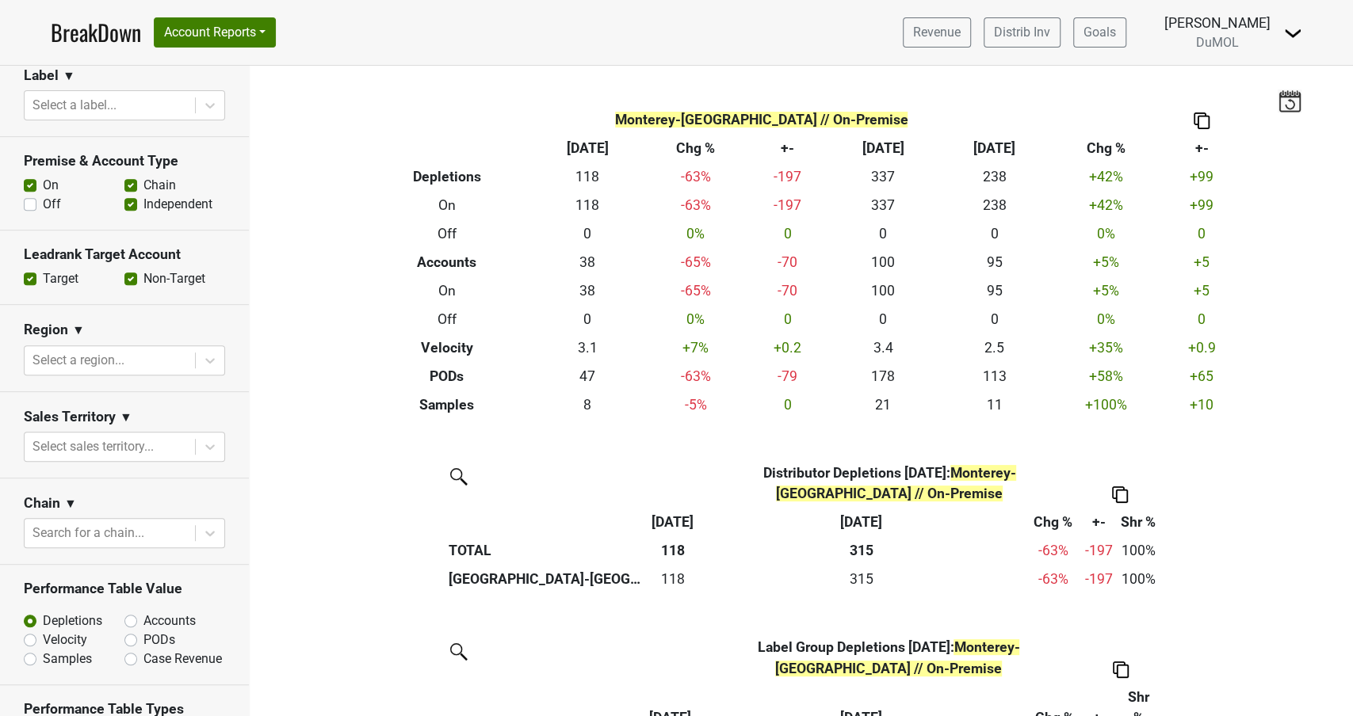
click at [43, 195] on label "Off" at bounding box center [52, 204] width 18 height 19
click at [28, 195] on input "Off" at bounding box center [30, 203] width 13 height 16
checkbox input "true"
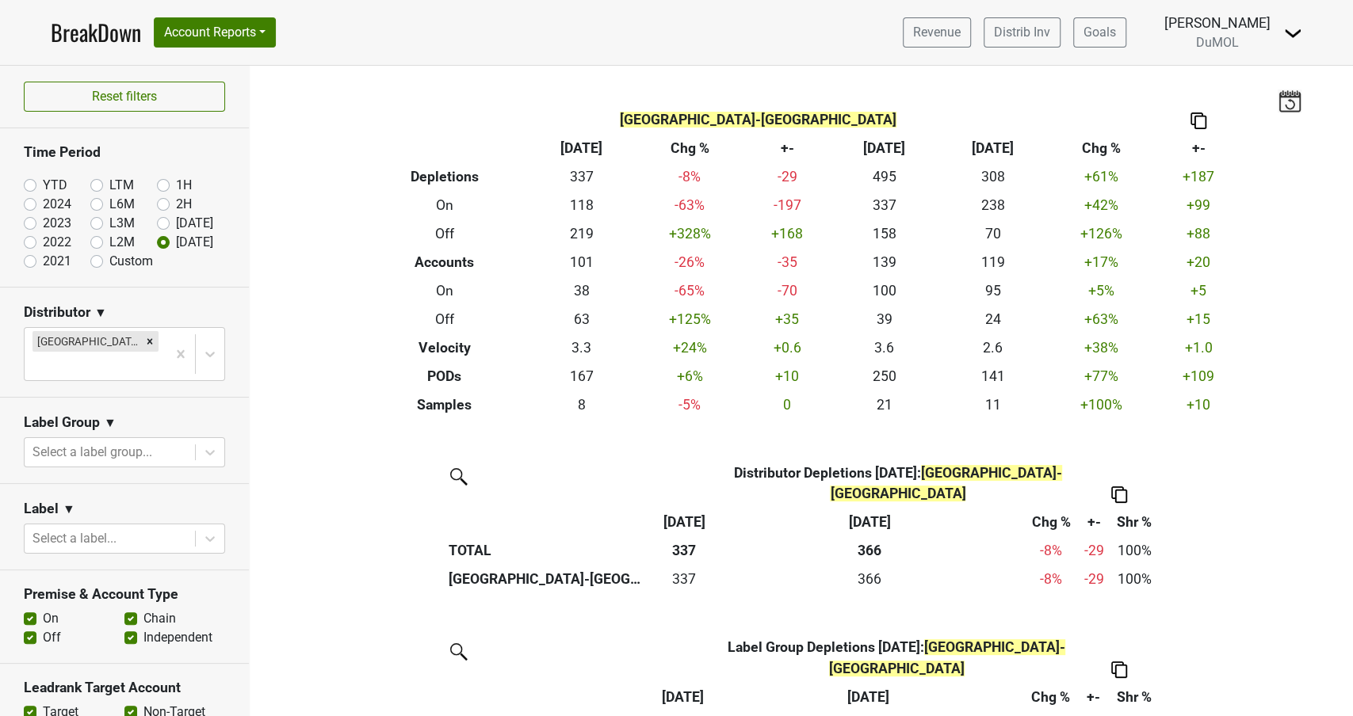
click at [109, 258] on label "Custom" at bounding box center [131, 261] width 44 height 19
click at [99, 258] on input "Custom" at bounding box center [121, 260] width 63 height 16
radio input "true"
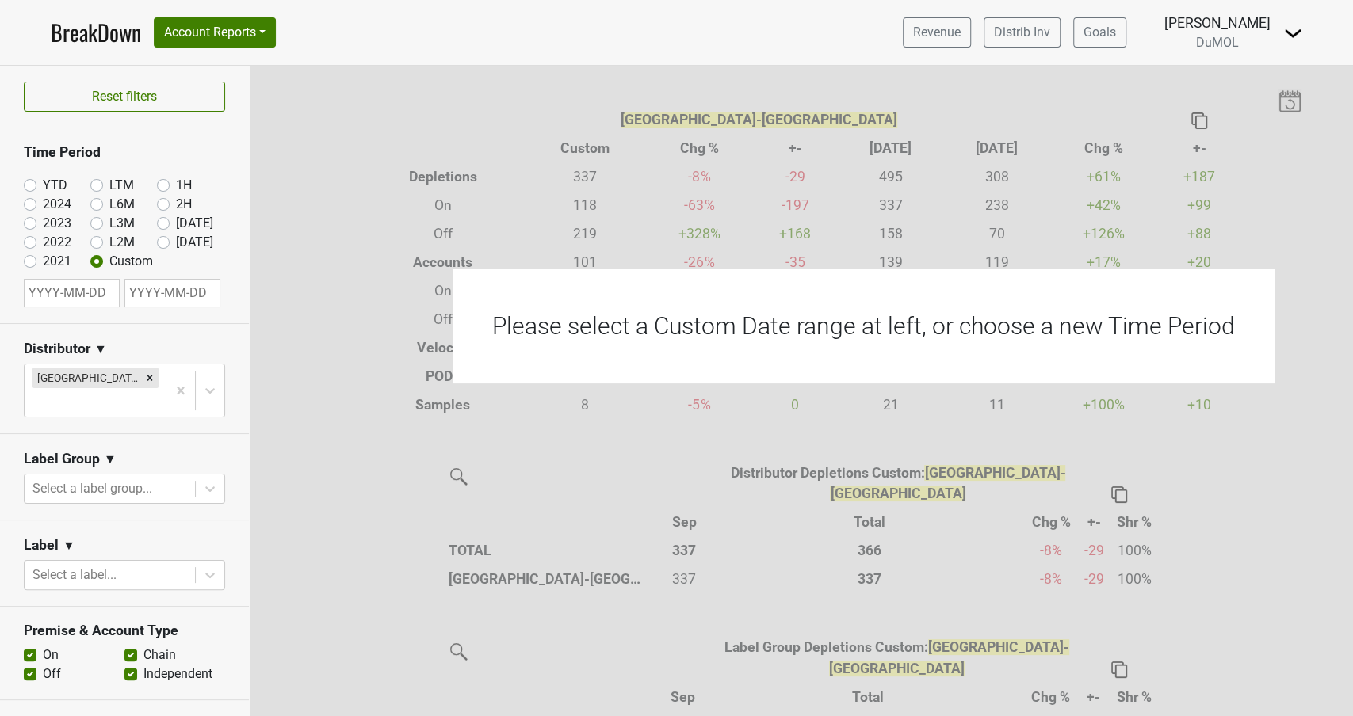
select select "8"
select select "2025"
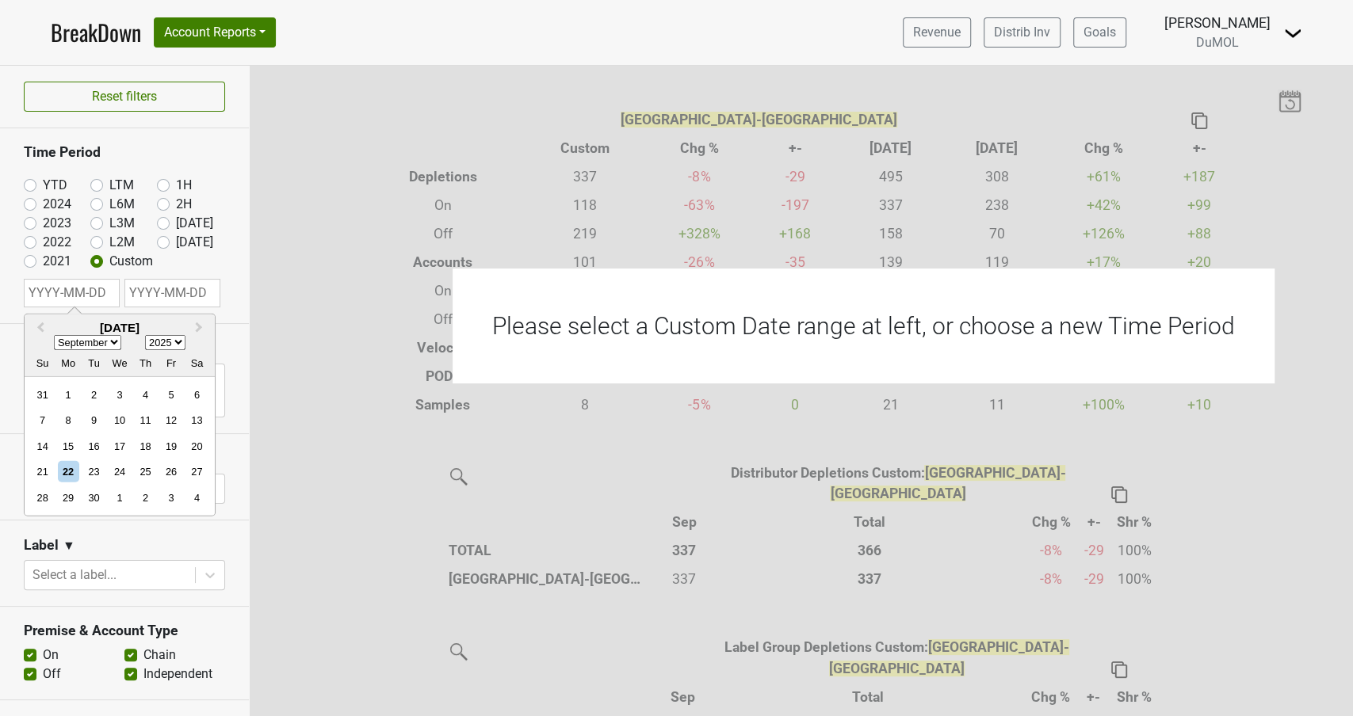
click at [83, 296] on input "text" at bounding box center [72, 293] width 96 height 29
click at [38, 329] on button "Previous Month" at bounding box center [38, 328] width 25 height 25
select select "6"
click at [93, 387] on div "1" at bounding box center [93, 394] width 21 height 21
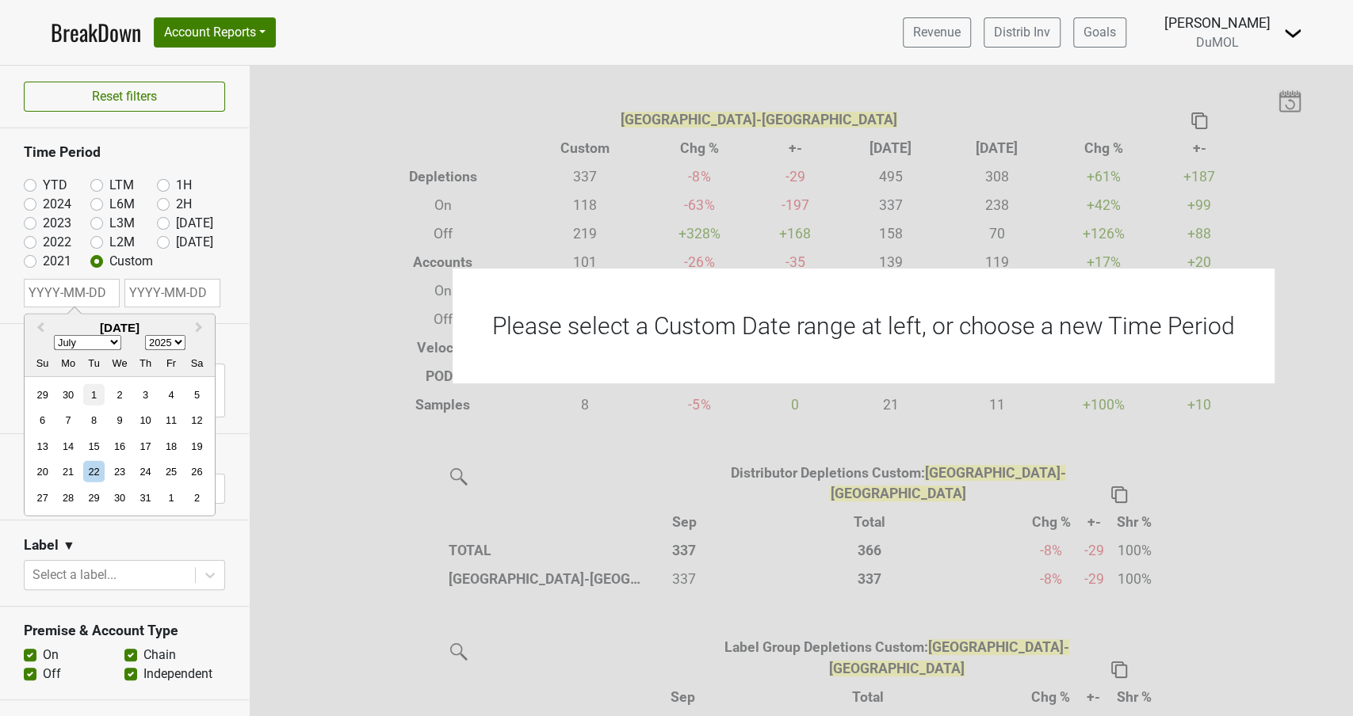
type input "[DATE]"
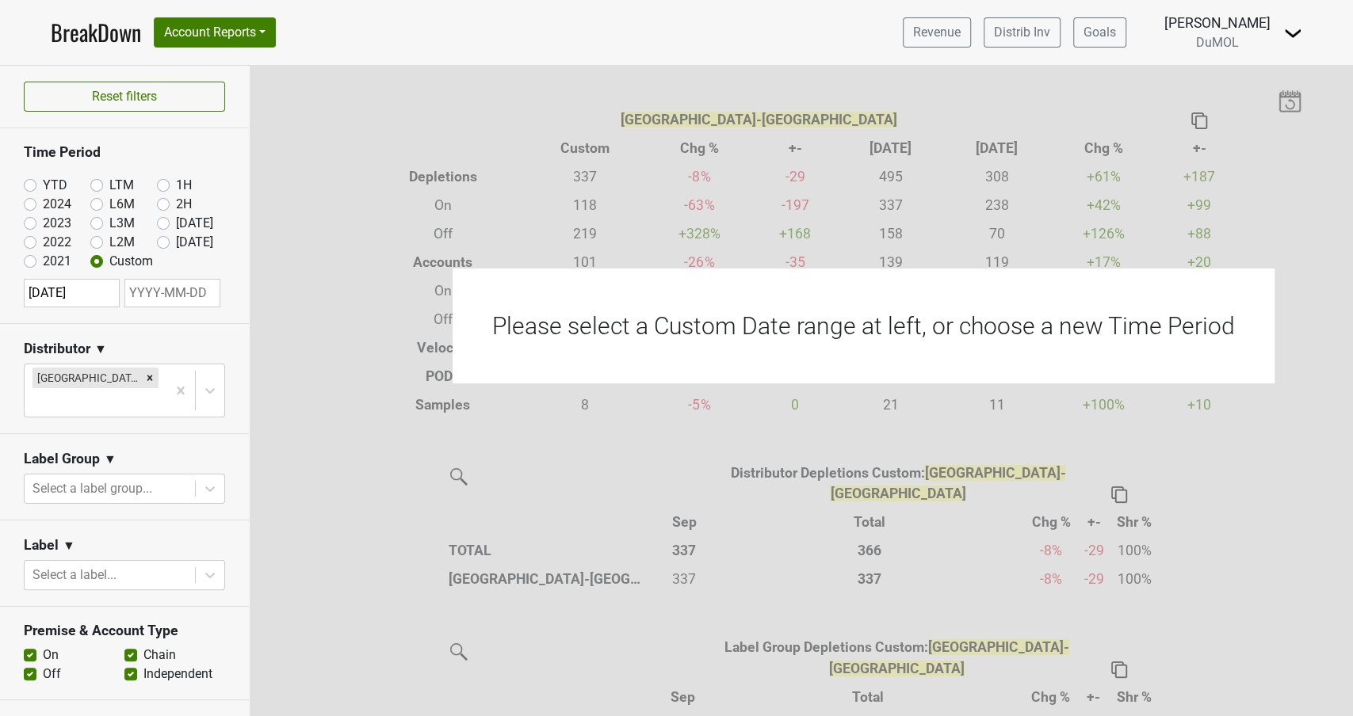
select select "8"
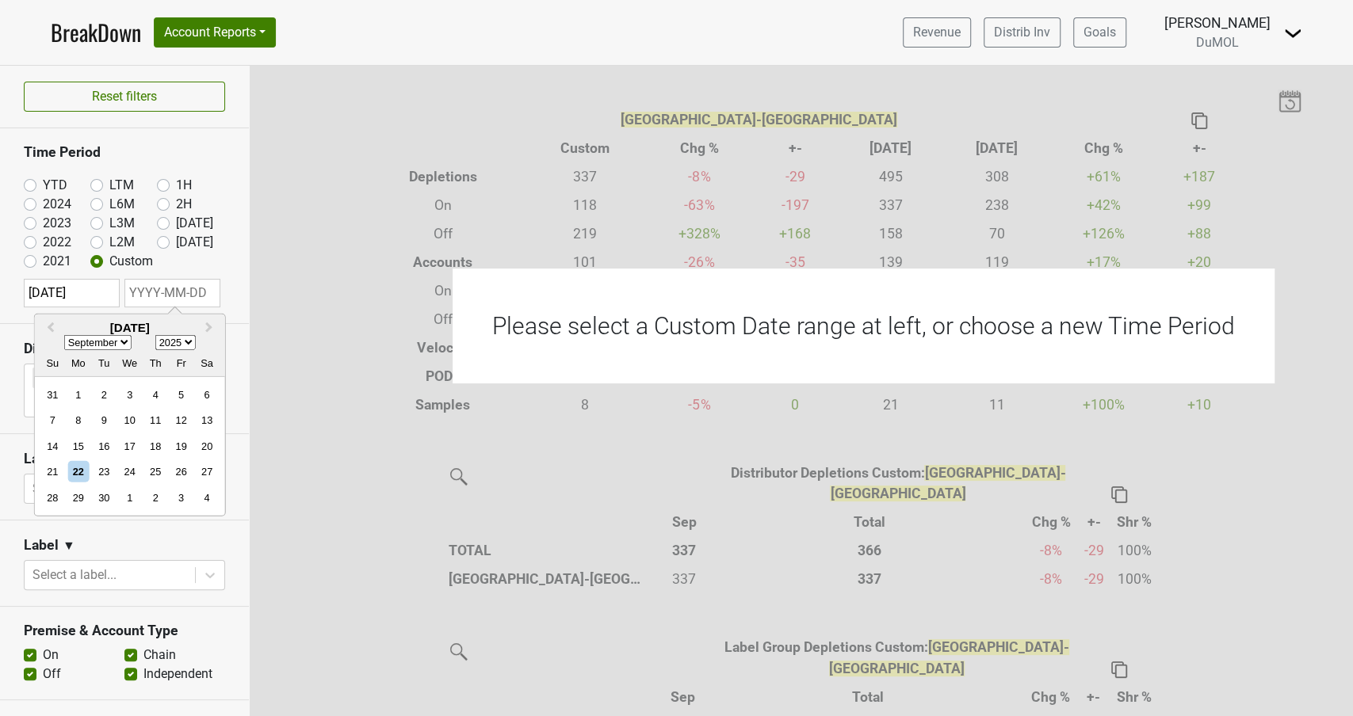
click at [142, 297] on input "text" at bounding box center [172, 293] width 96 height 29
click at [105, 495] on div "30" at bounding box center [104, 497] width 21 height 21
type input "[DATE]"
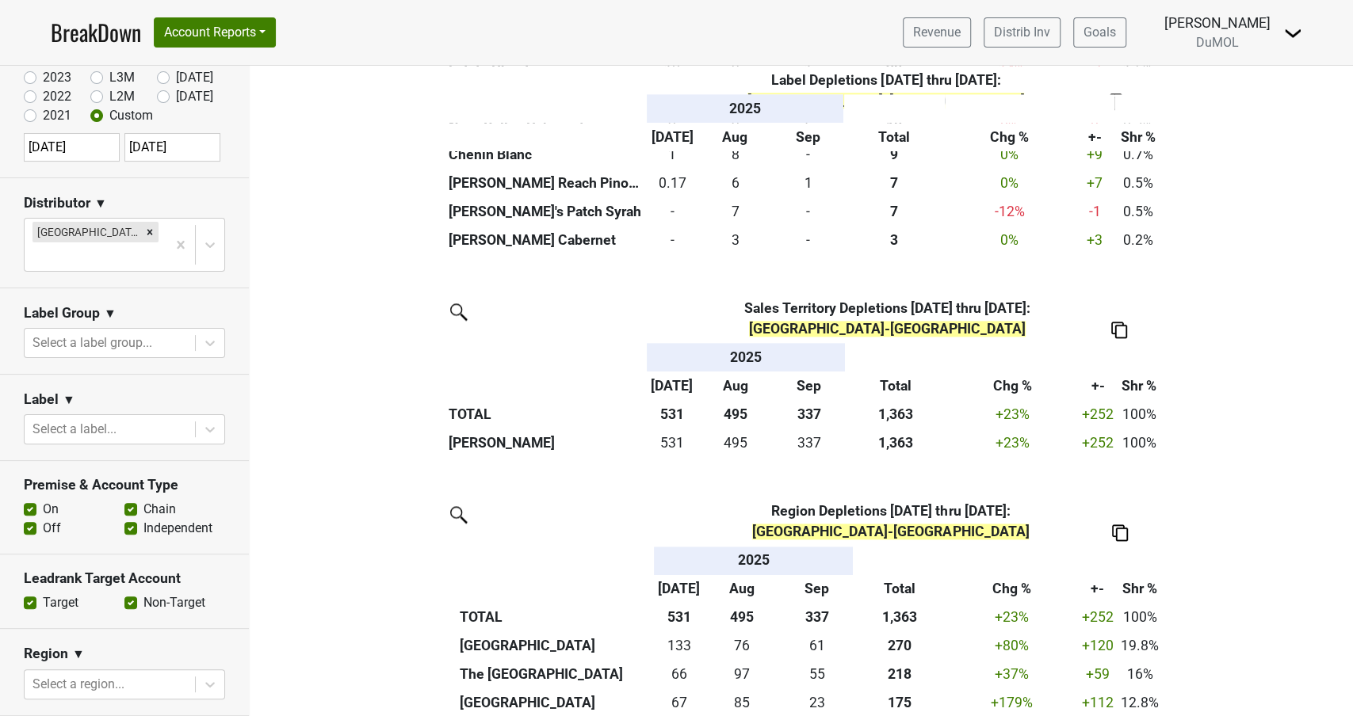
scroll to position [153, 0]
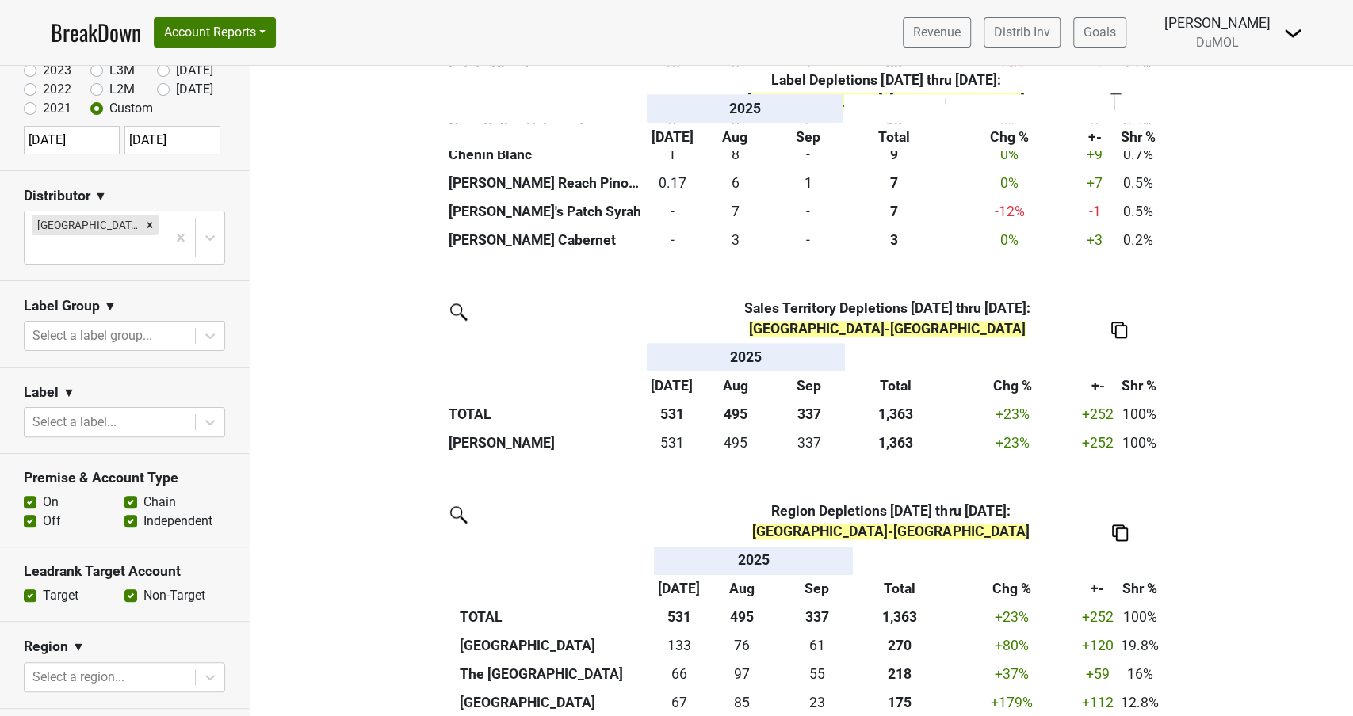
click at [143, 493] on label "Chain" at bounding box center [159, 502] width 32 height 19
click at [131, 493] on input "Chain" at bounding box center [130, 501] width 13 height 16
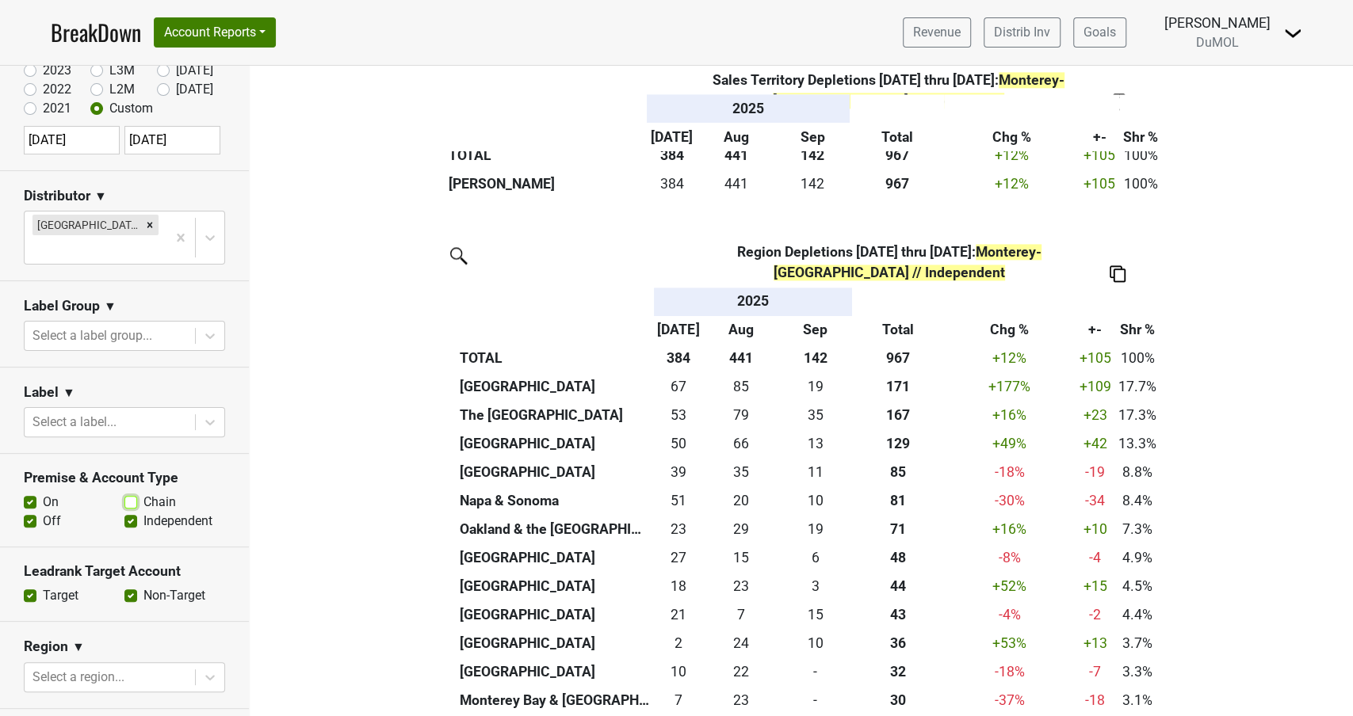
scroll to position [1522, 0]
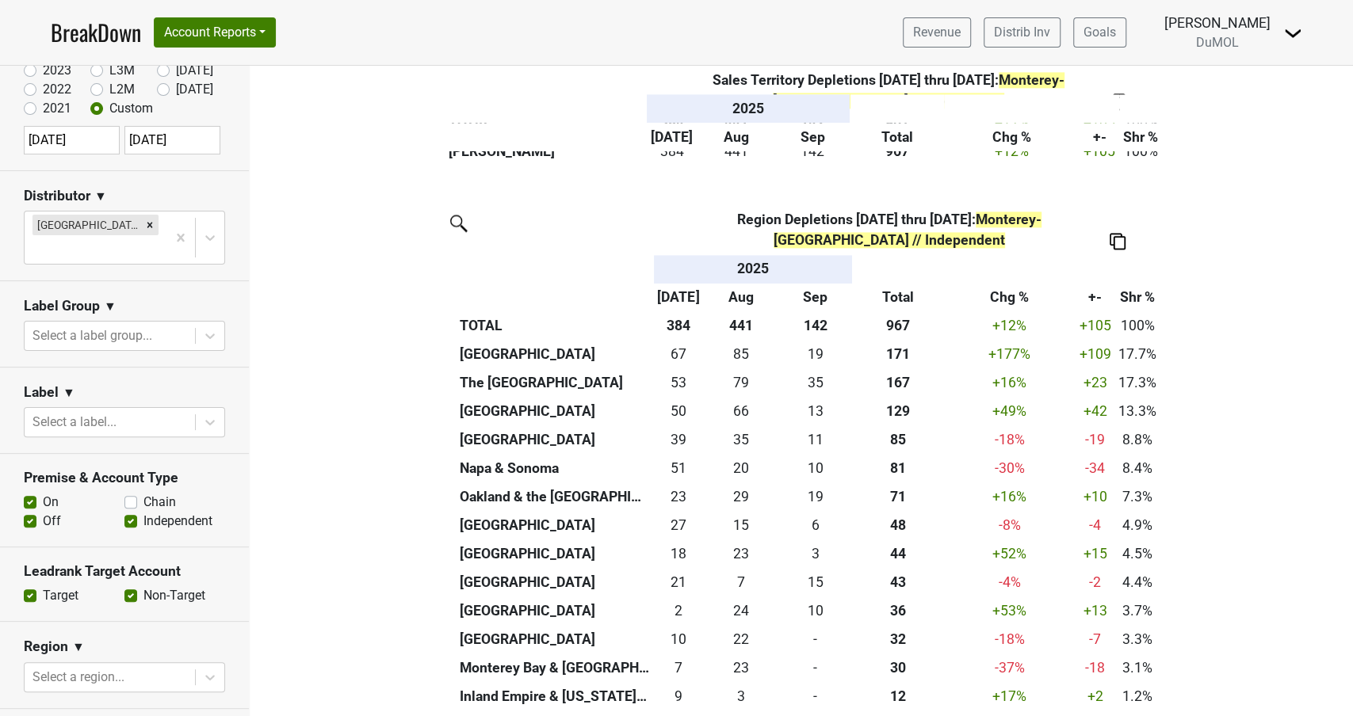
click at [143, 493] on label "Chain" at bounding box center [159, 502] width 32 height 19
click at [130, 493] on input "Chain" at bounding box center [130, 501] width 13 height 16
checkbox input "true"
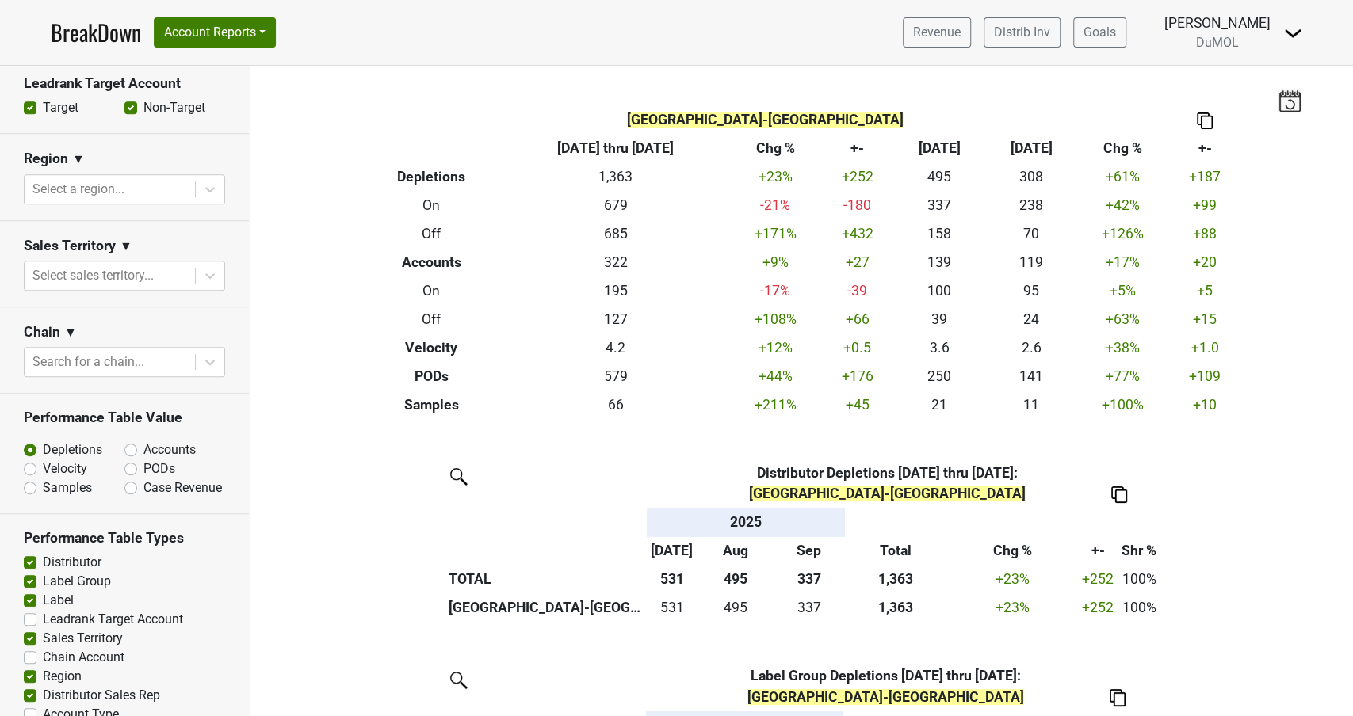
scroll to position [658, 0]
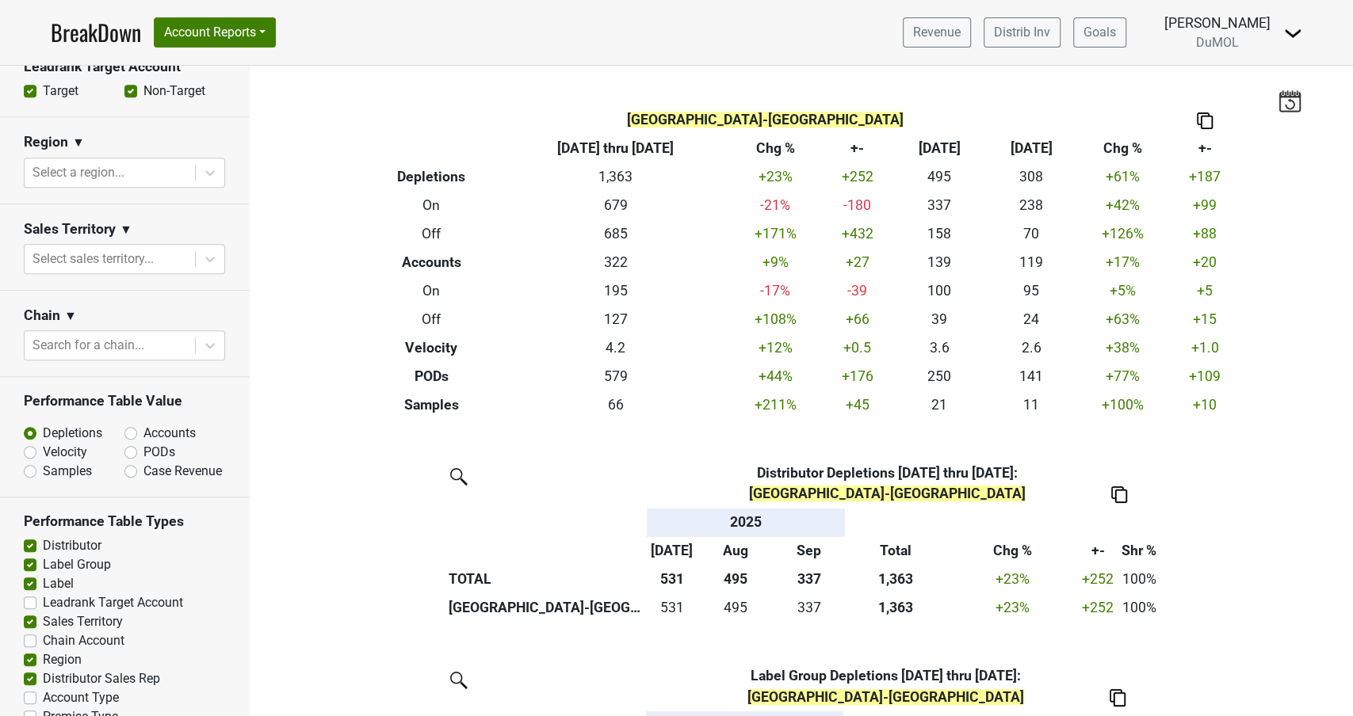
click at [143, 424] on label "Accounts" at bounding box center [169, 433] width 52 height 19
click at [131, 424] on input "Accounts" at bounding box center [172, 432] width 96 height 16
radio input "true"
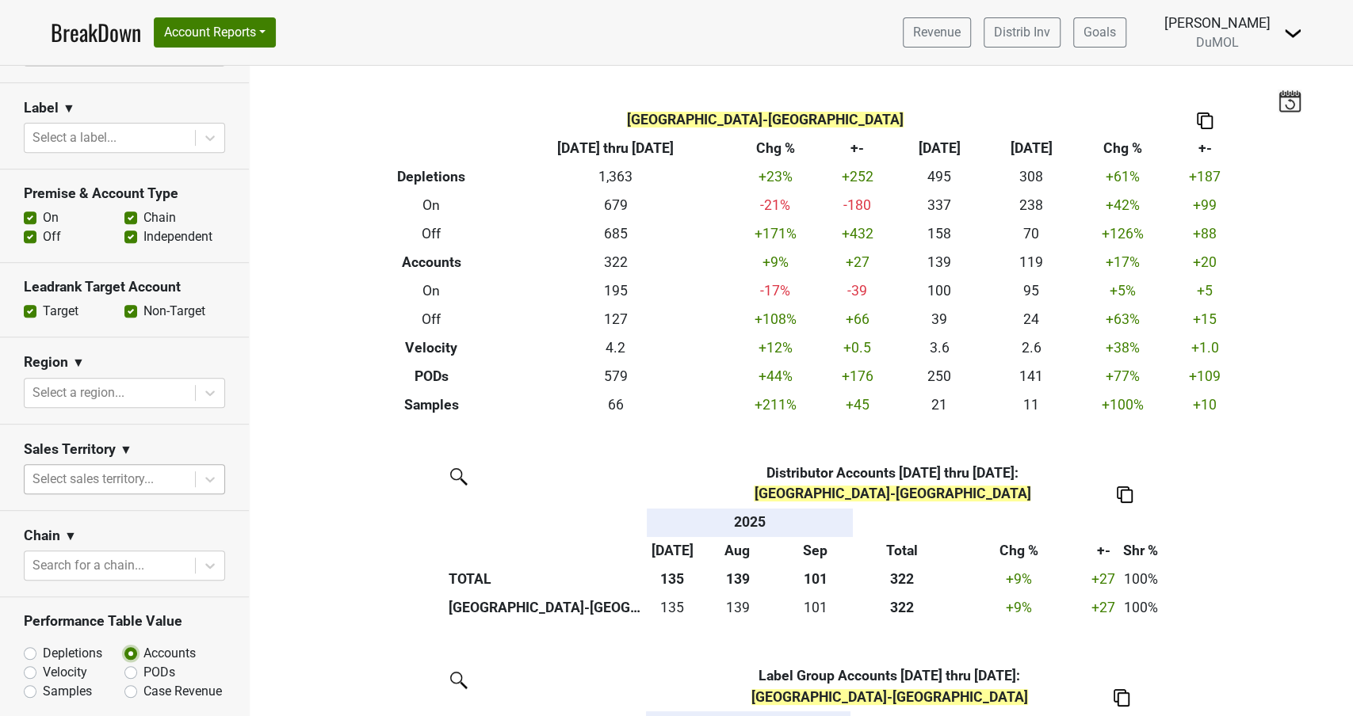
scroll to position [407, 0]
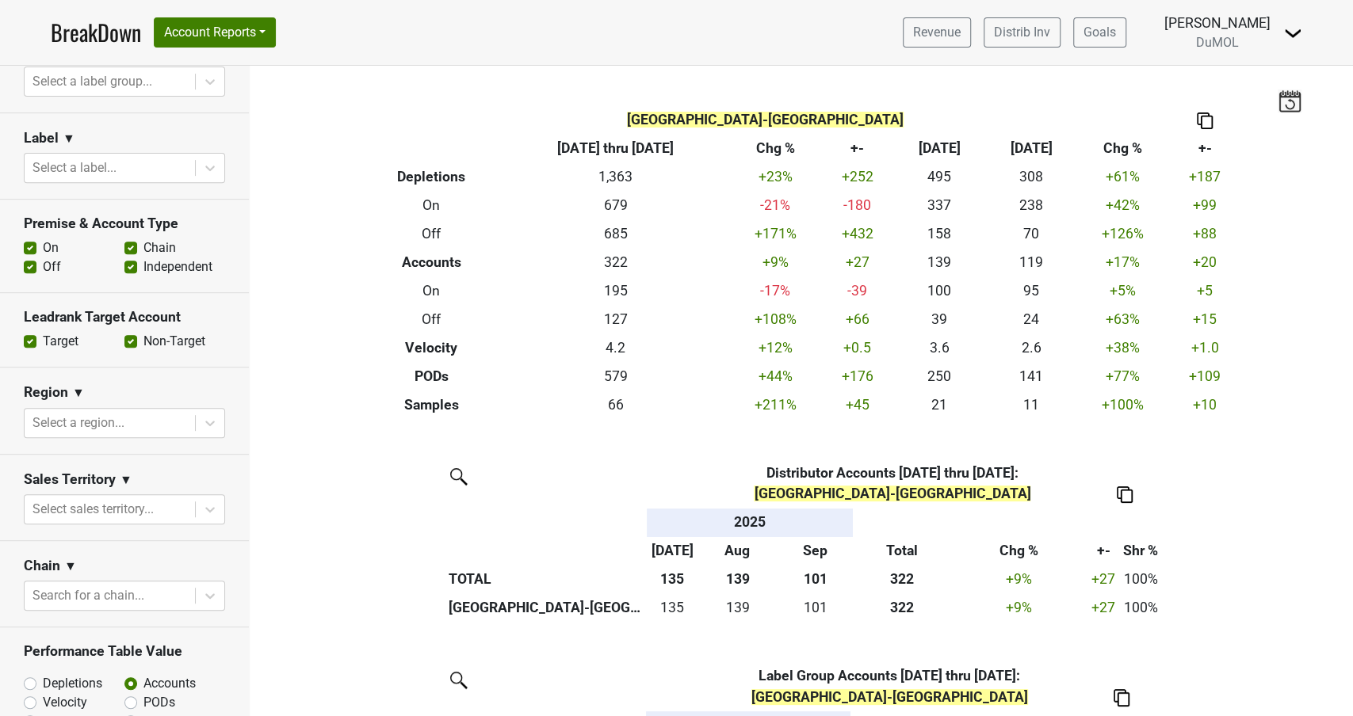
click at [43, 258] on label "Off" at bounding box center [52, 267] width 18 height 19
click at [32, 258] on input "Off" at bounding box center [30, 266] width 13 height 16
checkbox input "false"
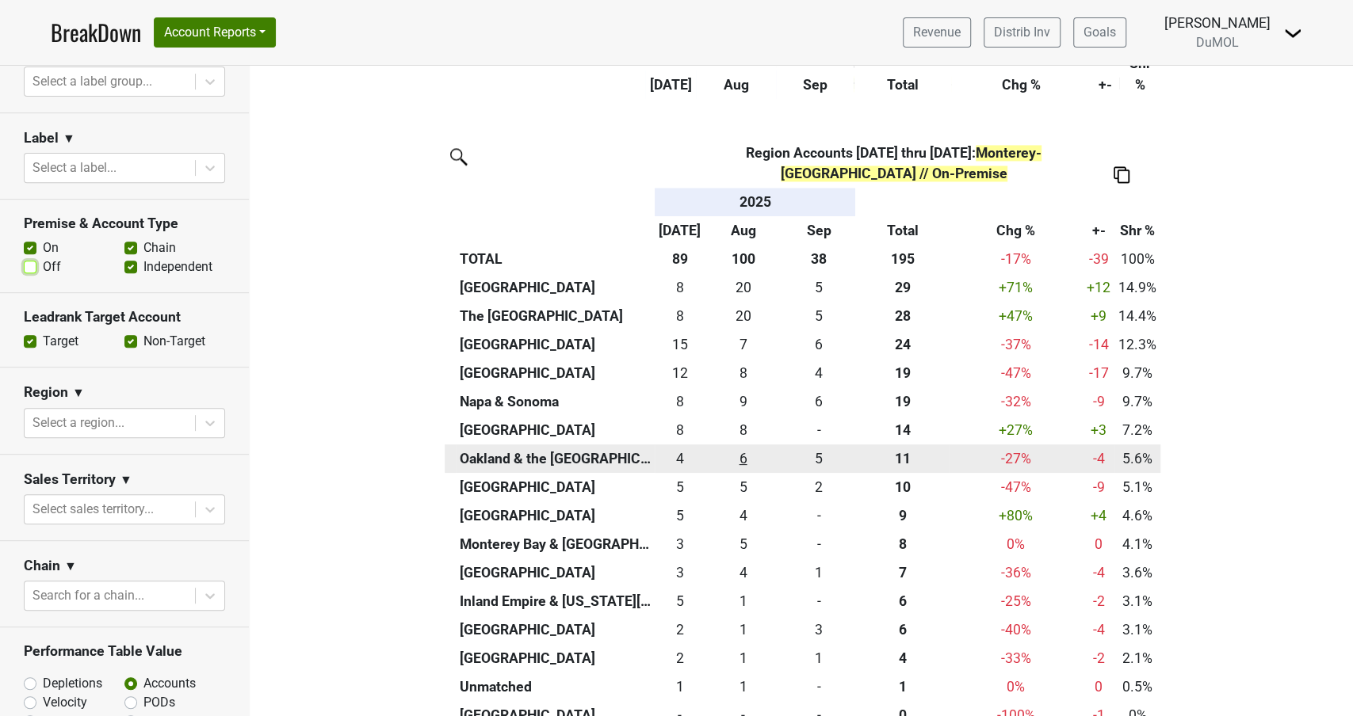
scroll to position [1642, 0]
